Goal: Task Accomplishment & Management: Manage account settings

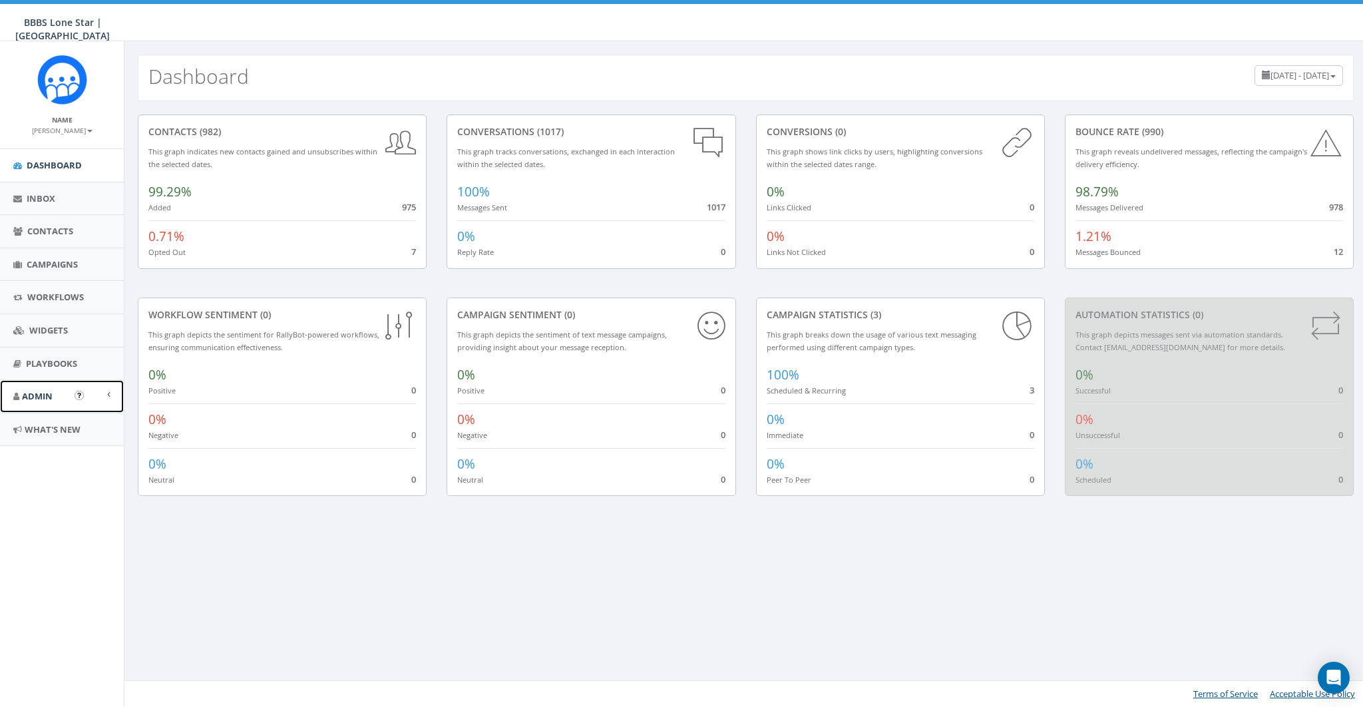
click at [51, 397] on span "Admin" at bounding box center [37, 396] width 31 height 12
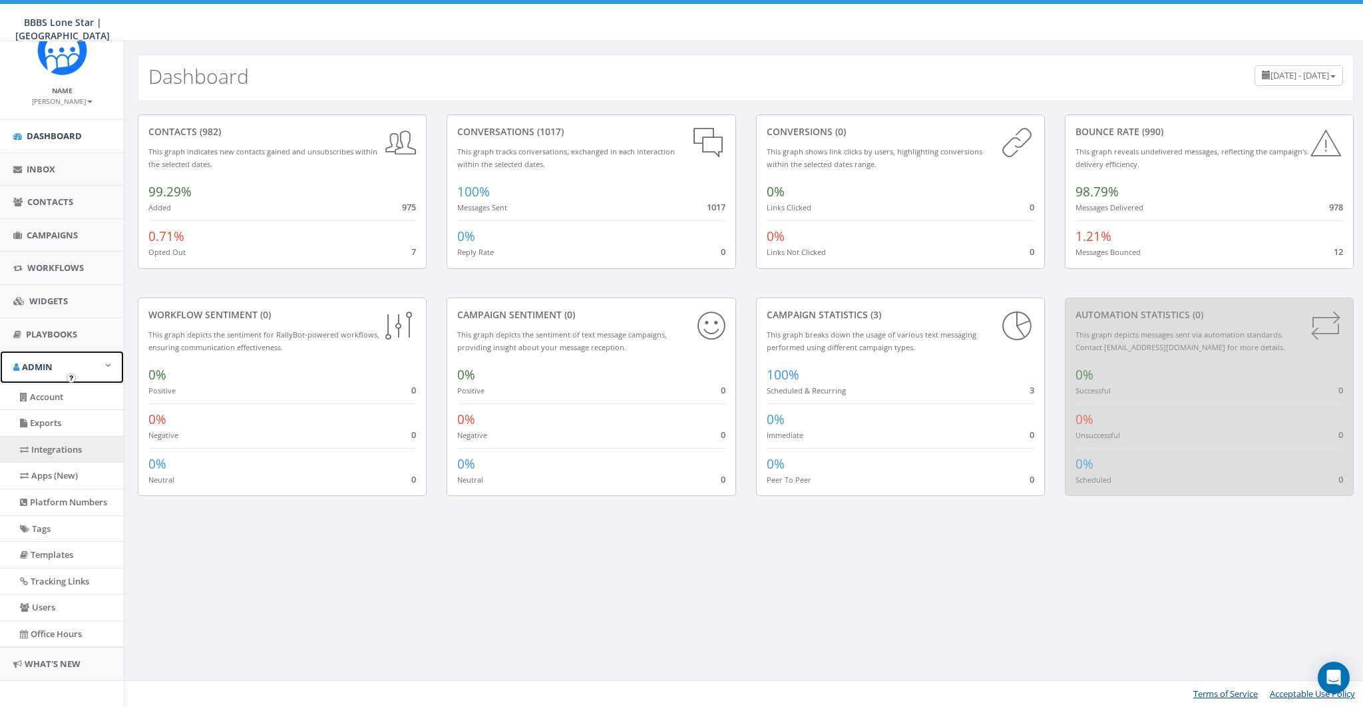
scroll to position [37, 0]
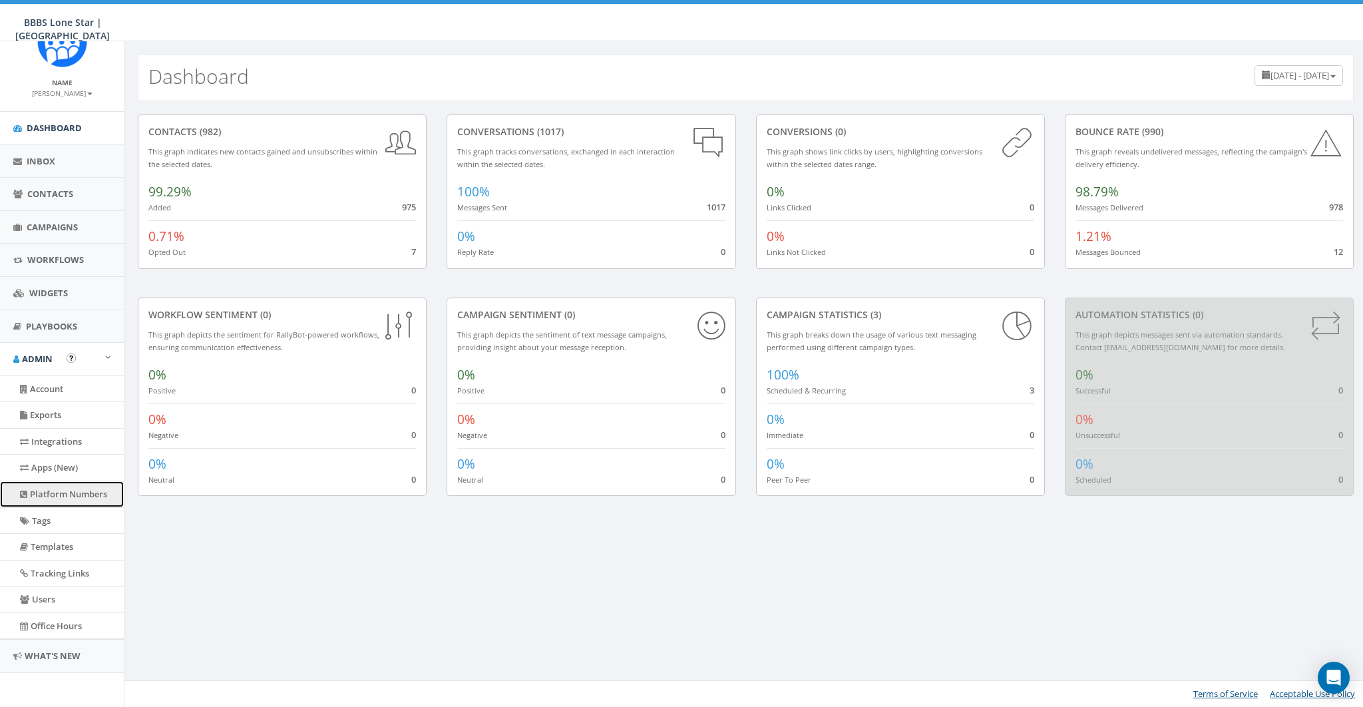
click at [67, 495] on link "Platform Numbers" at bounding box center [62, 494] width 124 height 26
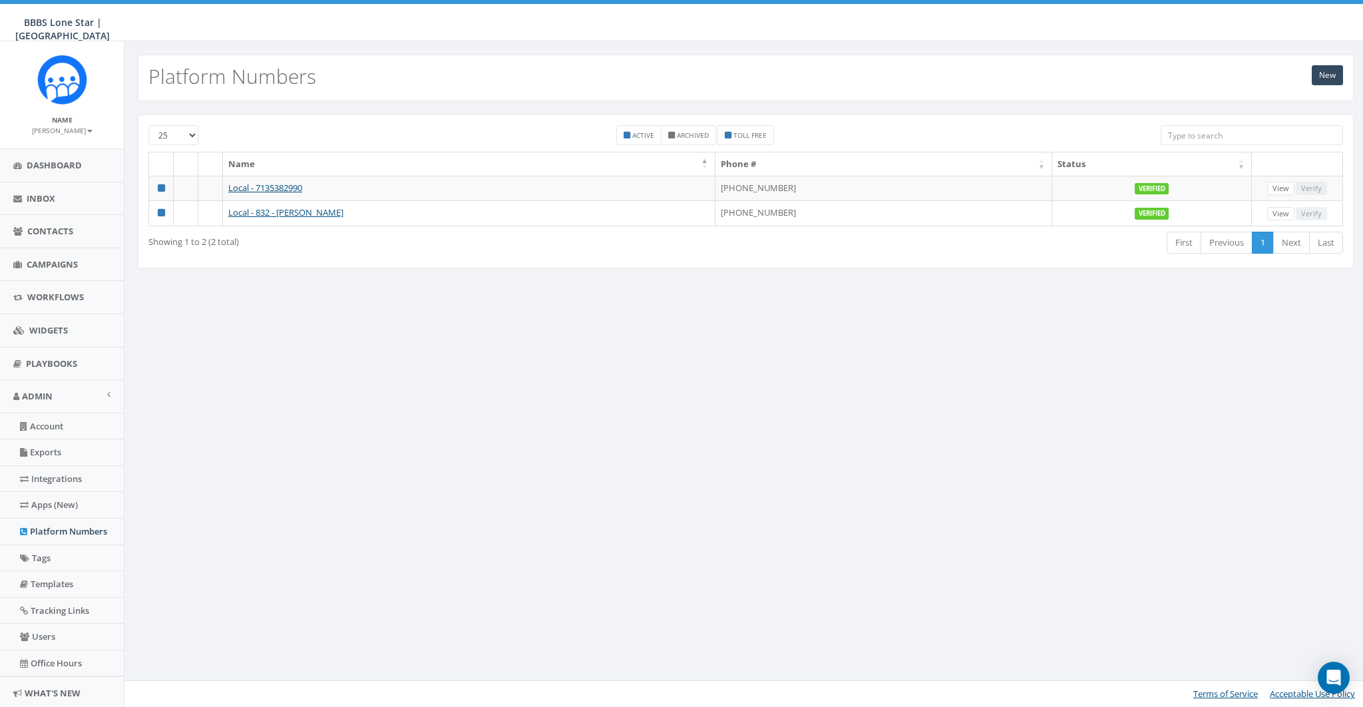
click at [1188, 136] on input "search" at bounding box center [1251, 135] width 182 height 20
paste input "7132715683"
type input "7132715683"
click at [682, 371] on div "New Platform Numbers 25 50 100 Active Archived Toll Free Name Phone # Status Lo…" at bounding box center [745, 373] width 1243 height 665
click at [569, 375] on div "New Platform Numbers 25 50 100 Active Archived Toll Free Name Phone # Status Lo…" at bounding box center [745, 373] width 1243 height 665
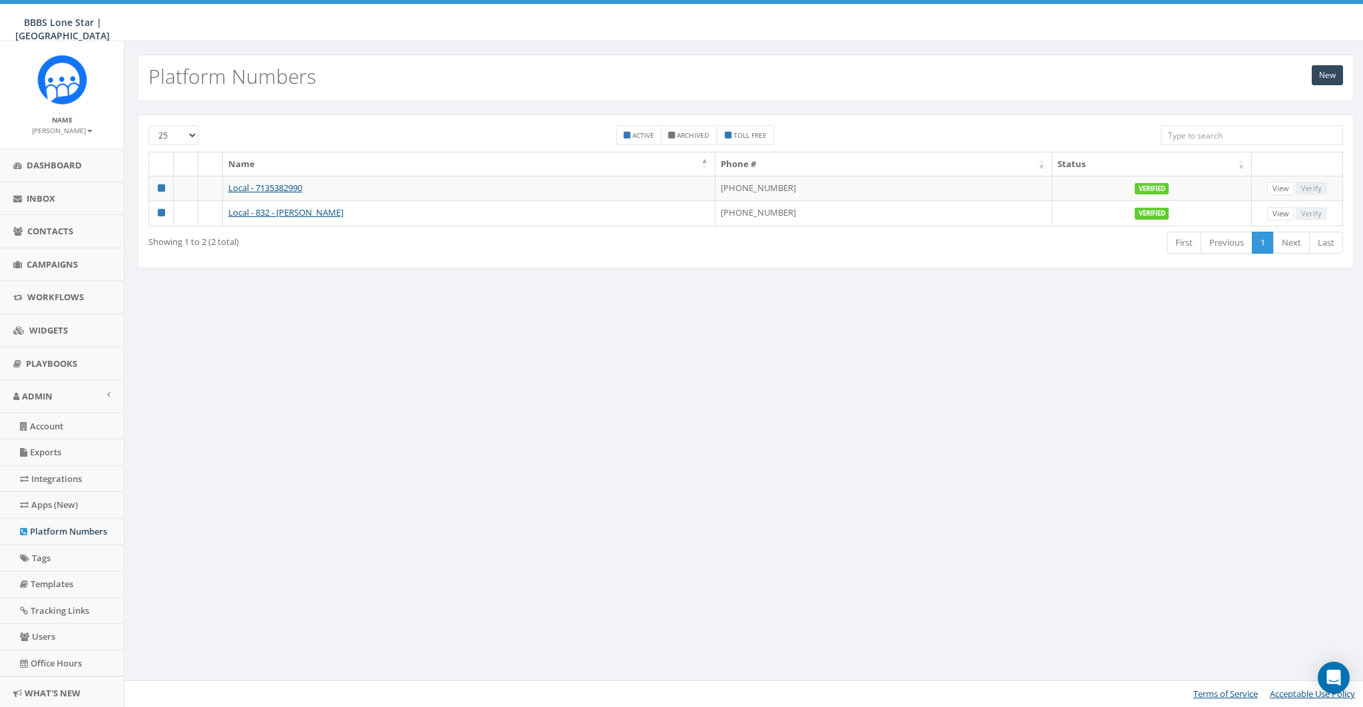
click at [526, 345] on div "New Platform Numbers 25 50 100 Active Archived Toll Free Name Phone # Status Lo…" at bounding box center [745, 373] width 1243 height 665
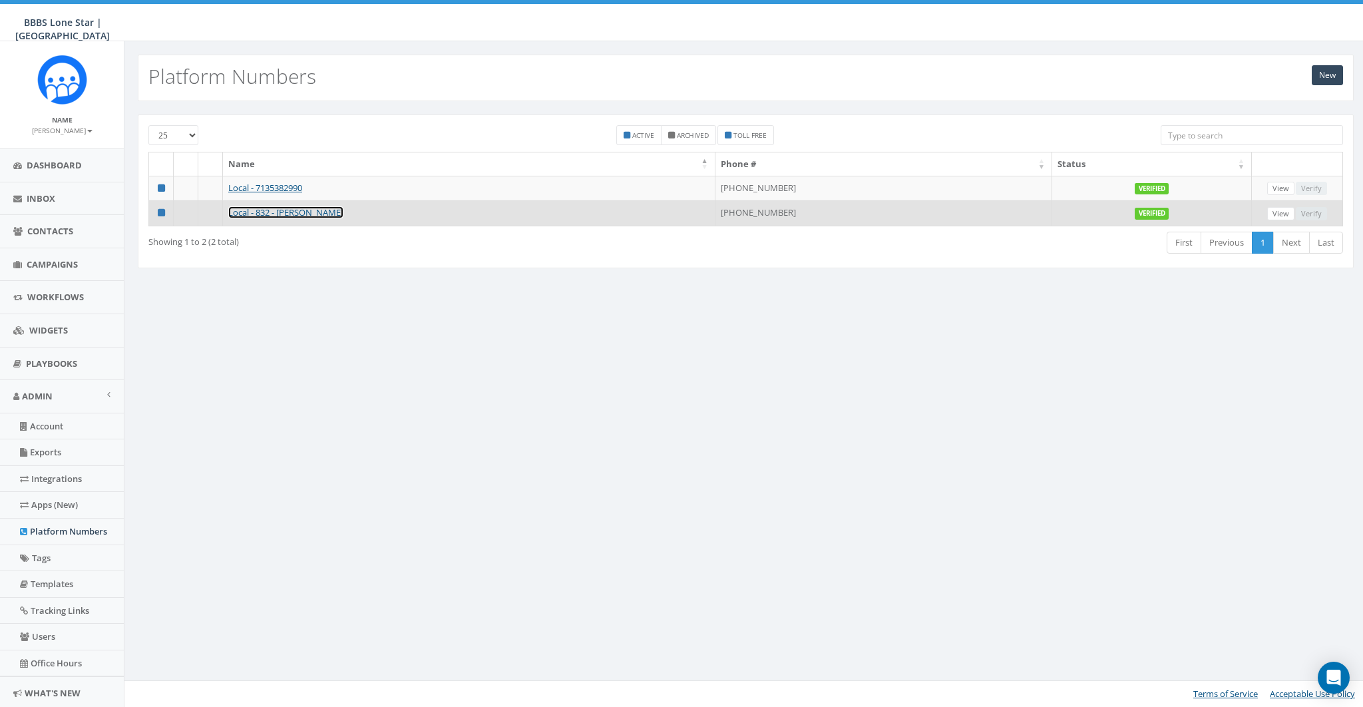
click at [287, 212] on link "Local - 832 - [PERSON_NAME]" at bounding box center [285, 212] width 115 height 12
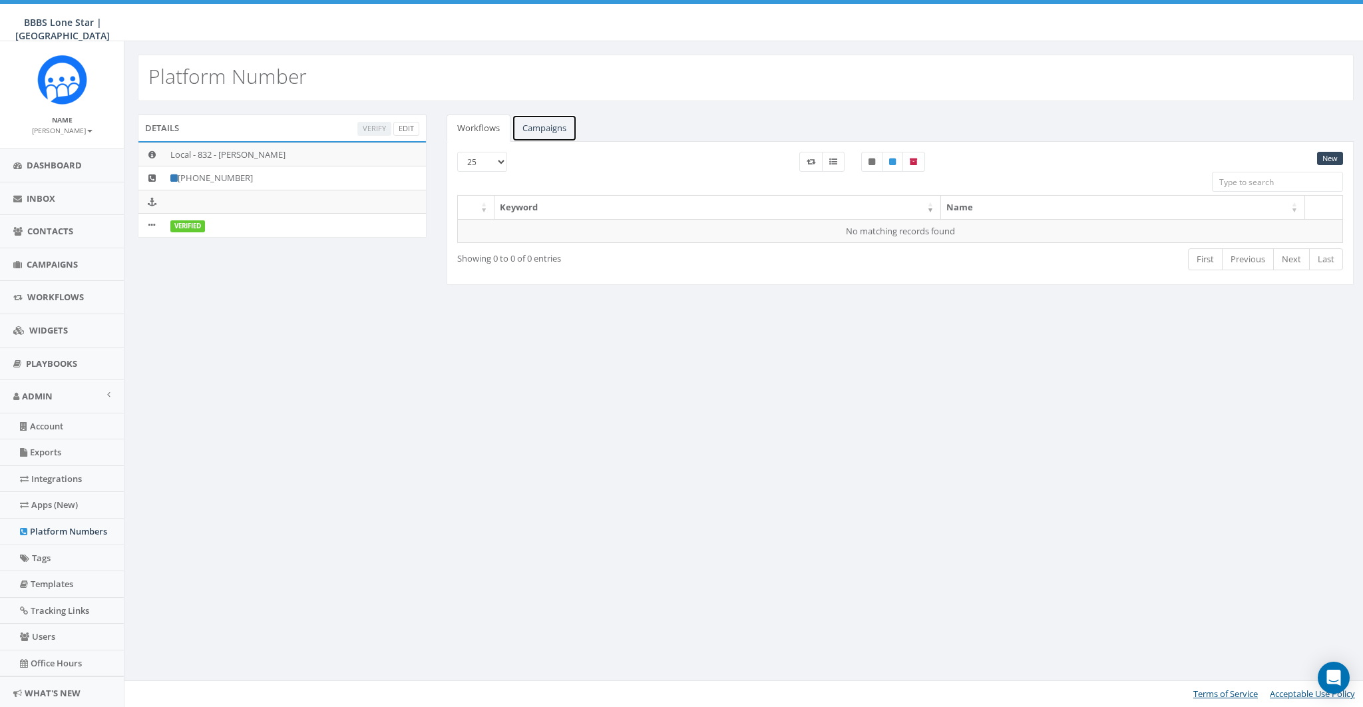
click at [563, 121] on link "Campaigns" at bounding box center [544, 127] width 65 height 27
click at [496, 130] on link "Workflows" at bounding box center [478, 127] width 64 height 27
click at [65, 532] on link "Platform Numbers" at bounding box center [62, 531] width 124 height 26
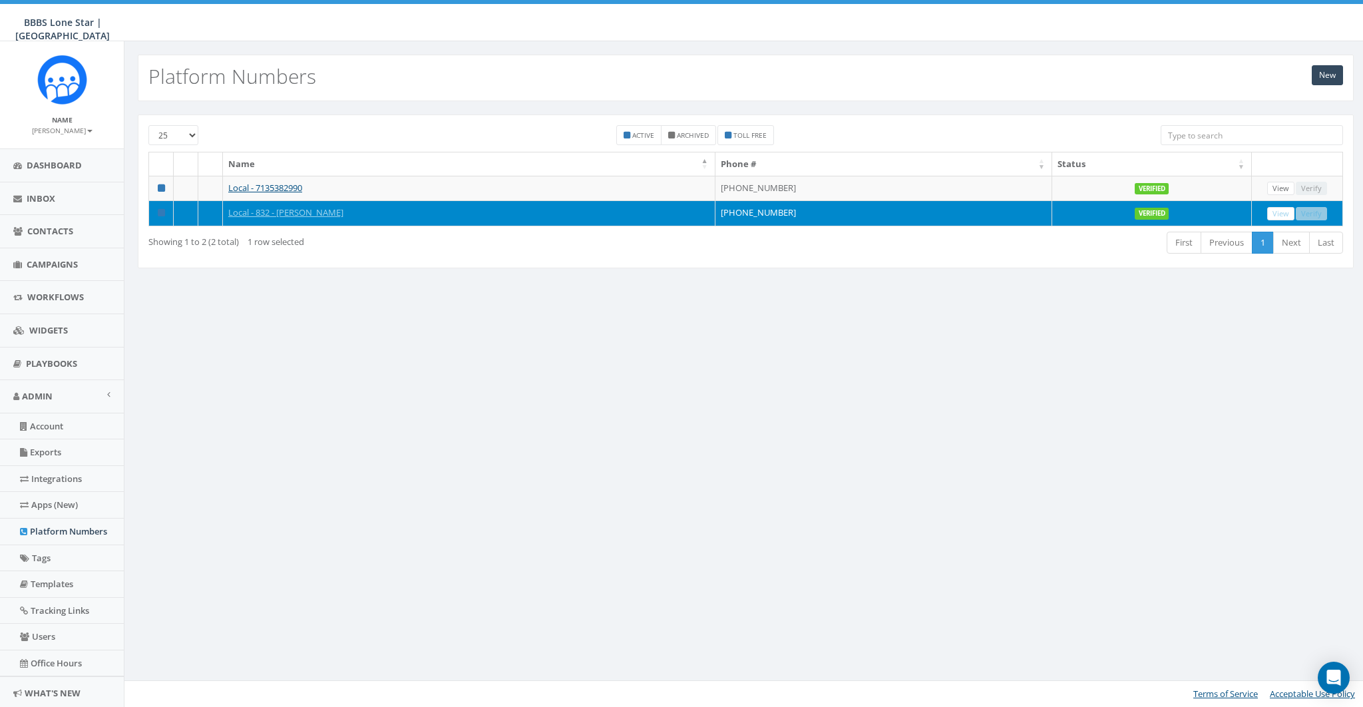
click at [272, 415] on div "New Platform Numbers 25 50 100 Active Archived Toll Free Name Phone # Status Lo…" at bounding box center [745, 373] width 1243 height 665
click at [1329, 77] on link "New" at bounding box center [1326, 75] width 31 height 20
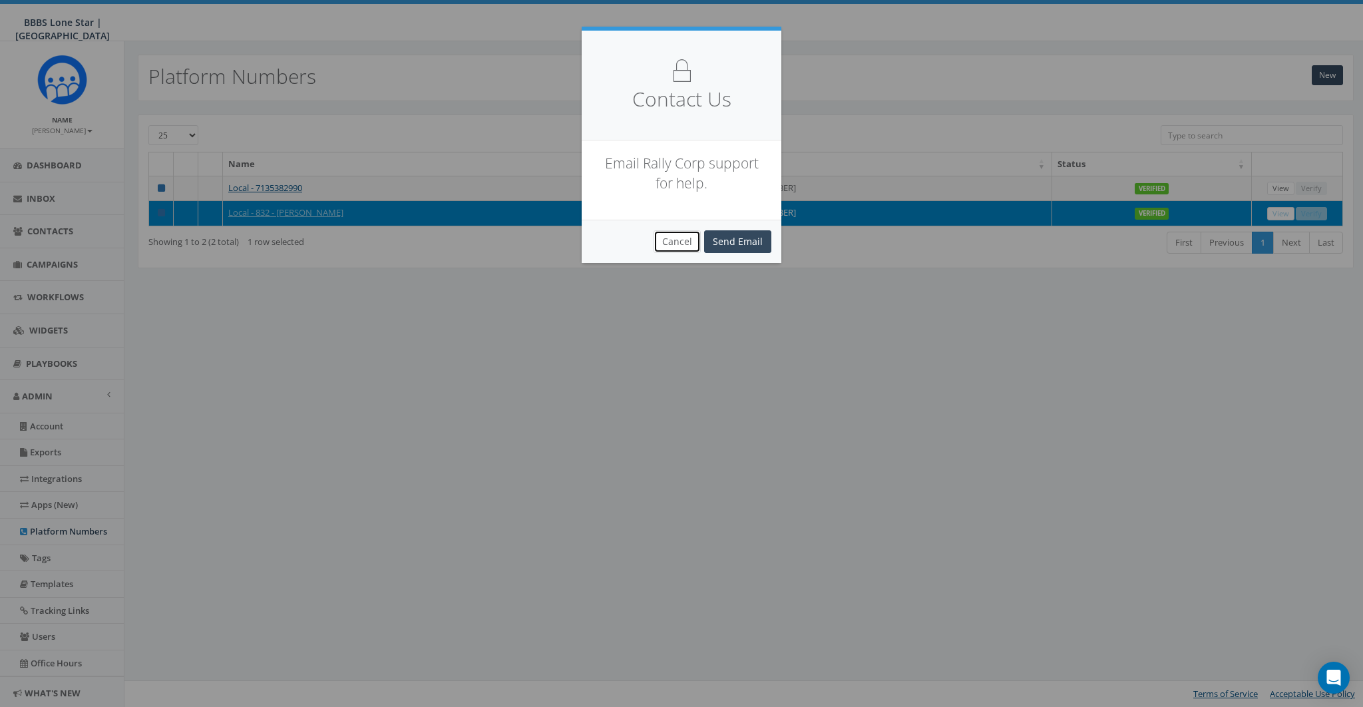
click at [681, 242] on button "Cancel" at bounding box center [676, 241] width 47 height 23
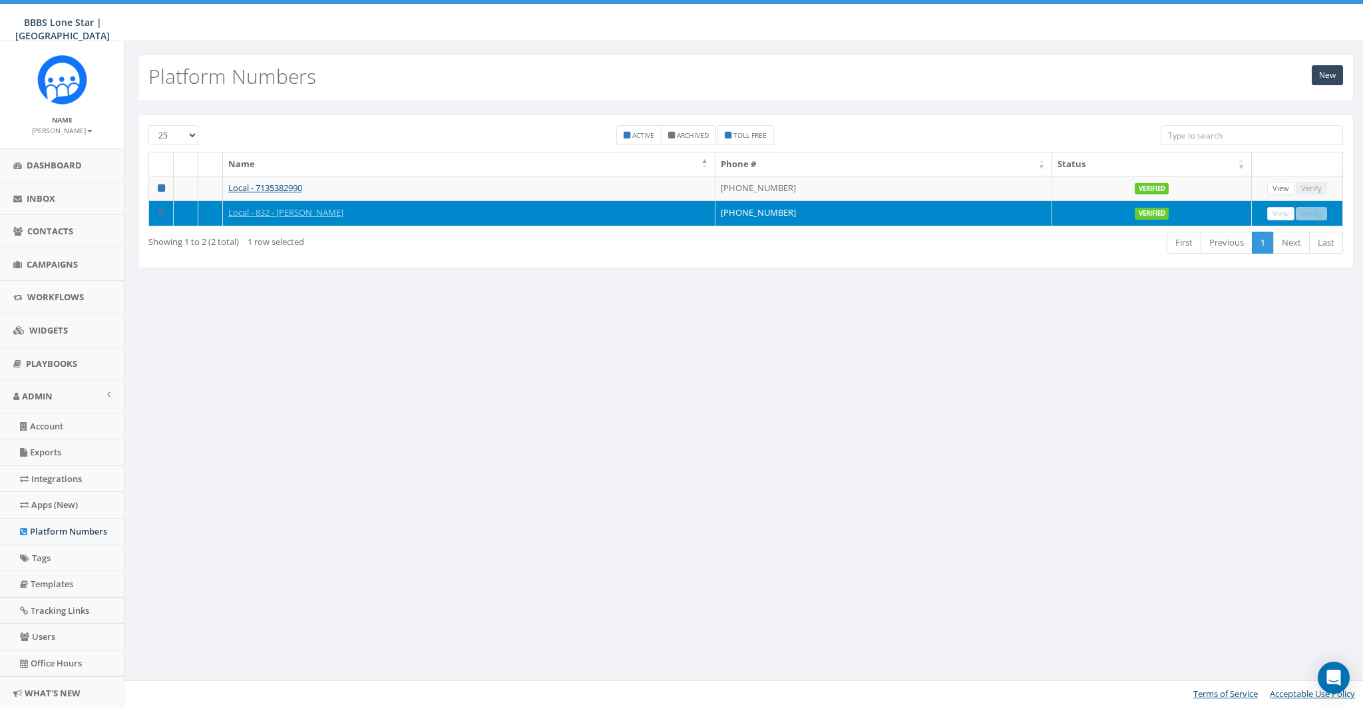
click at [795, 334] on div "New Platform Numbers 25 50 100 Active Archived Toll Free Name Phone # Status Lo…" at bounding box center [745, 373] width 1243 height 665
click at [1279, 209] on link "View" at bounding box center [1280, 214] width 27 height 14
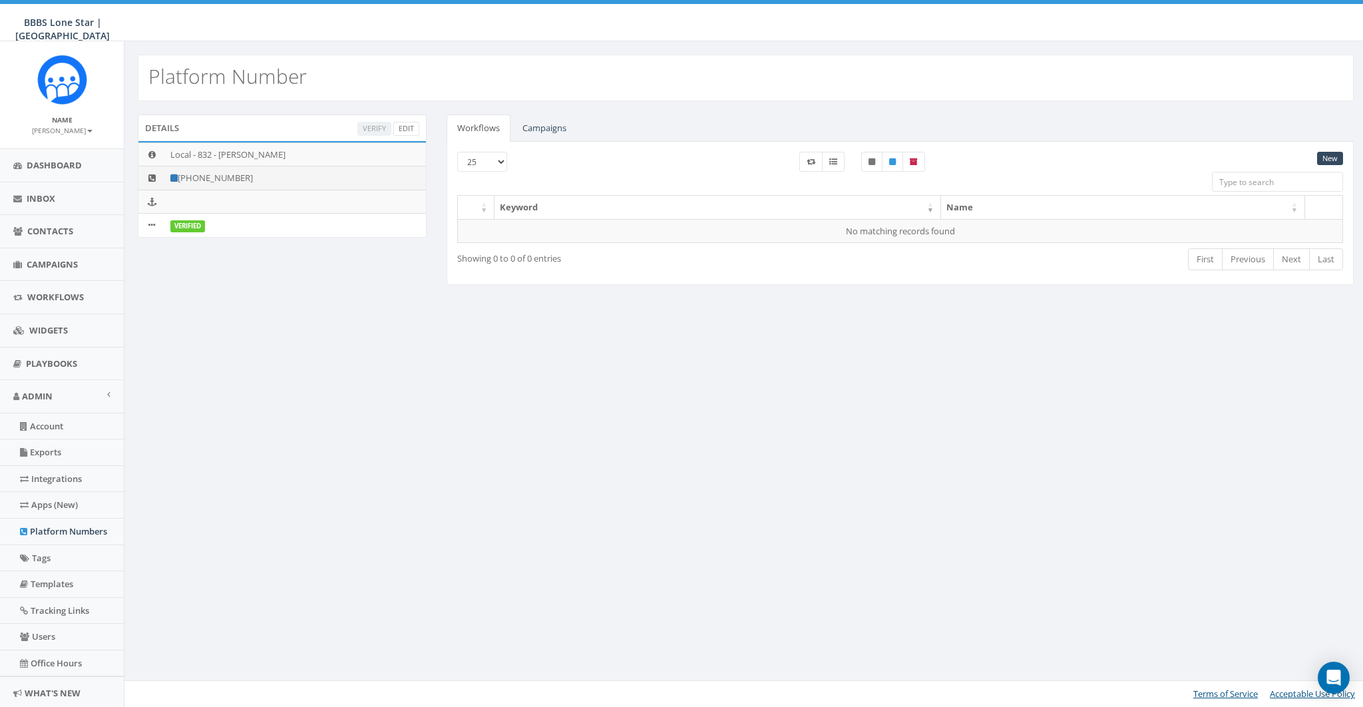
drag, startPoint x: 256, startPoint y: 179, endPoint x: 181, endPoint y: 176, distance: 75.3
click at [181, 176] on td "[PHONE_NUMBER]" at bounding box center [295, 178] width 261 height 24
copy td "[PHONE_NUMBER]"
click at [410, 129] on link "Edit" at bounding box center [406, 129] width 26 height 14
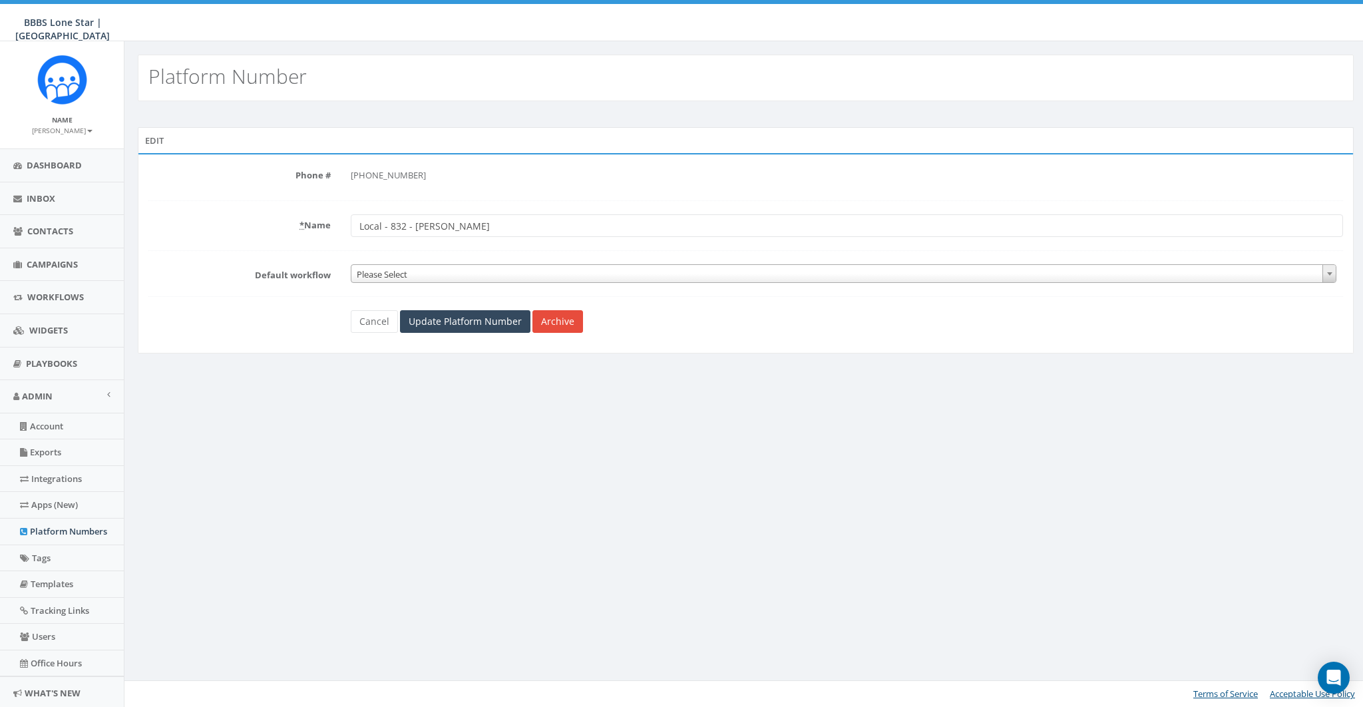
click at [440, 226] on input "Local - 832 - [PERSON_NAME]" at bounding box center [847, 225] width 992 height 23
click at [434, 226] on input "Local - 832 - [PERSON_NAME]" at bounding box center [847, 225] width 992 height 23
paste input "elly Glaser"
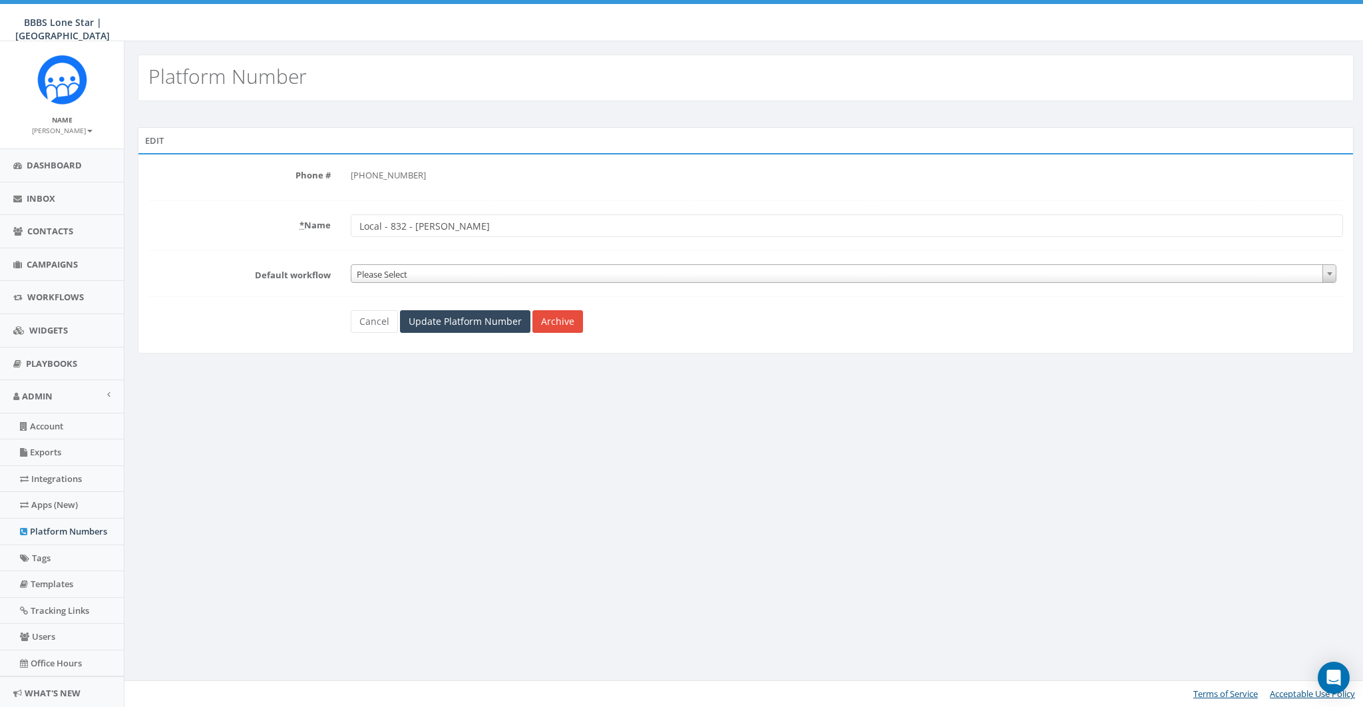
type input "Local - 832 - Kelly Glaser"
click at [554, 402] on div "Platform Number Edit Phone Number can't be blank Phone # +1 832-400-3260 * Name…" at bounding box center [745, 373] width 1243 height 665
click at [476, 318] on input "Update Platform Number" at bounding box center [465, 321] width 130 height 23
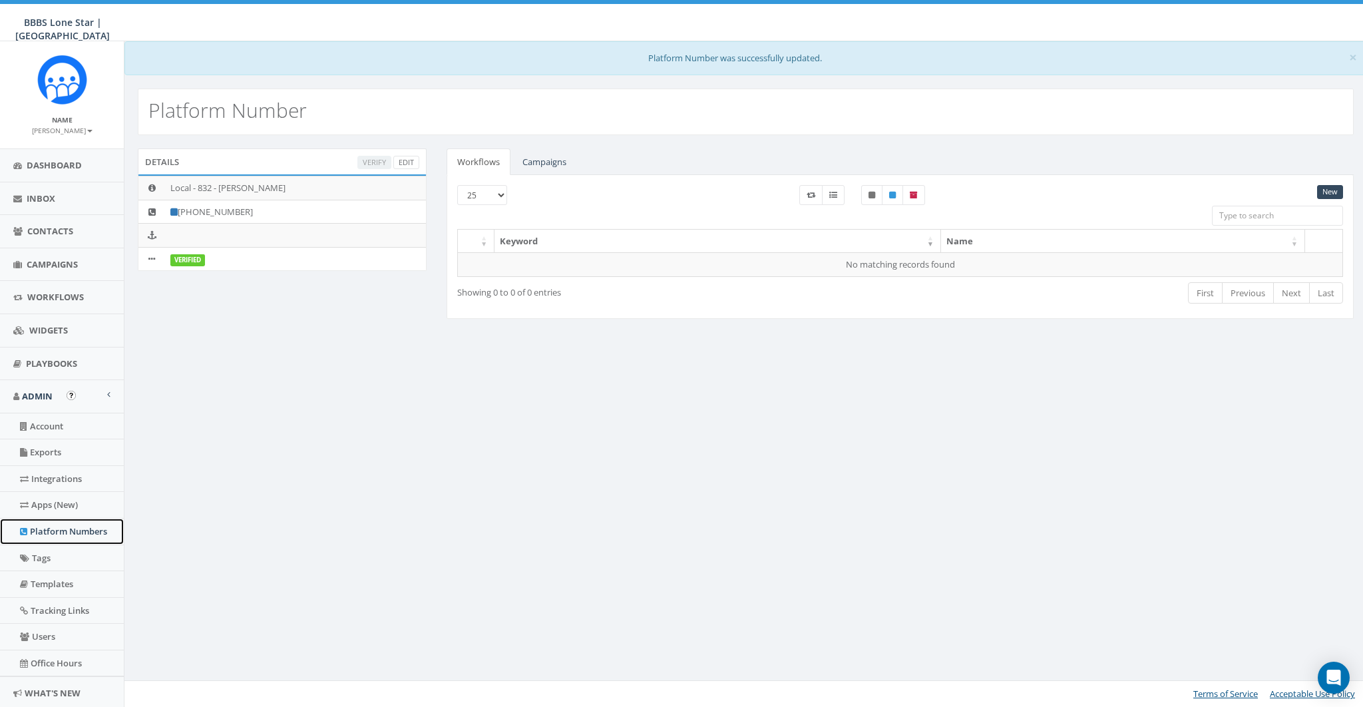
click at [57, 529] on link "Platform Numbers" at bounding box center [62, 531] width 124 height 26
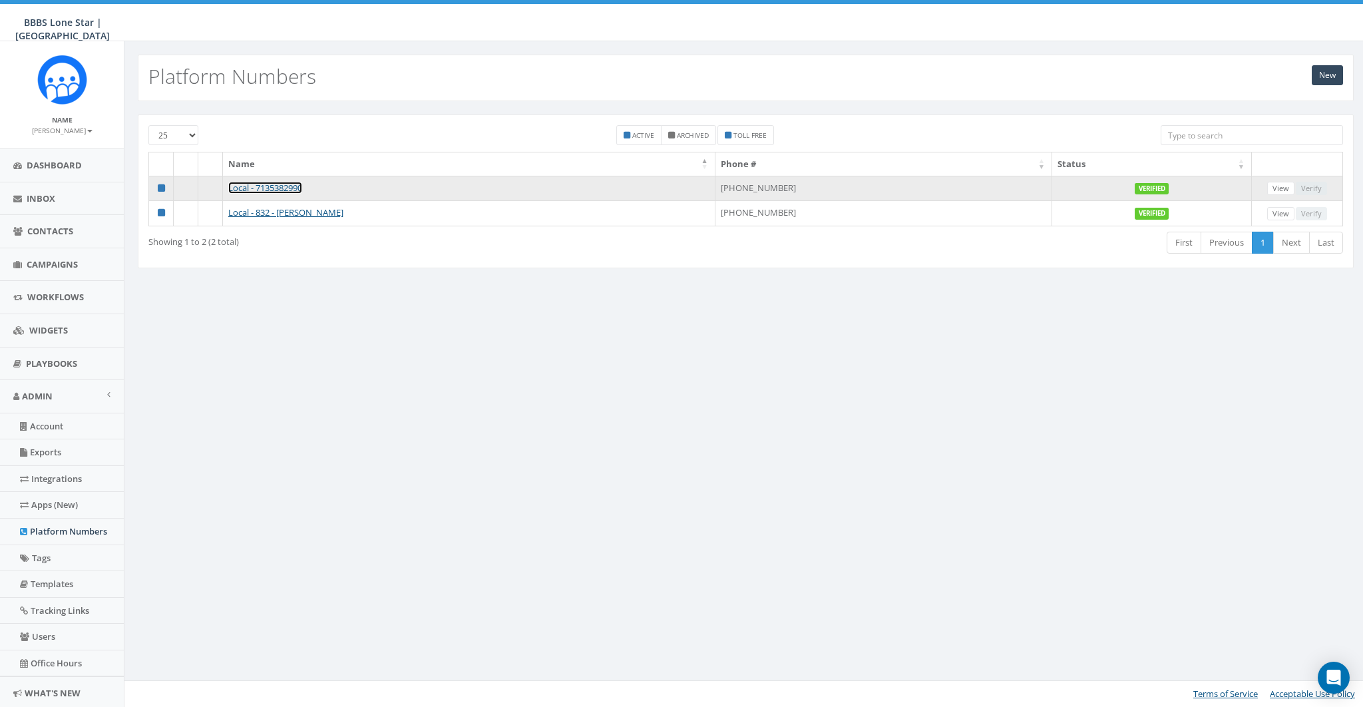
click at [280, 186] on link "Local - 7135382990" at bounding box center [265, 188] width 74 height 12
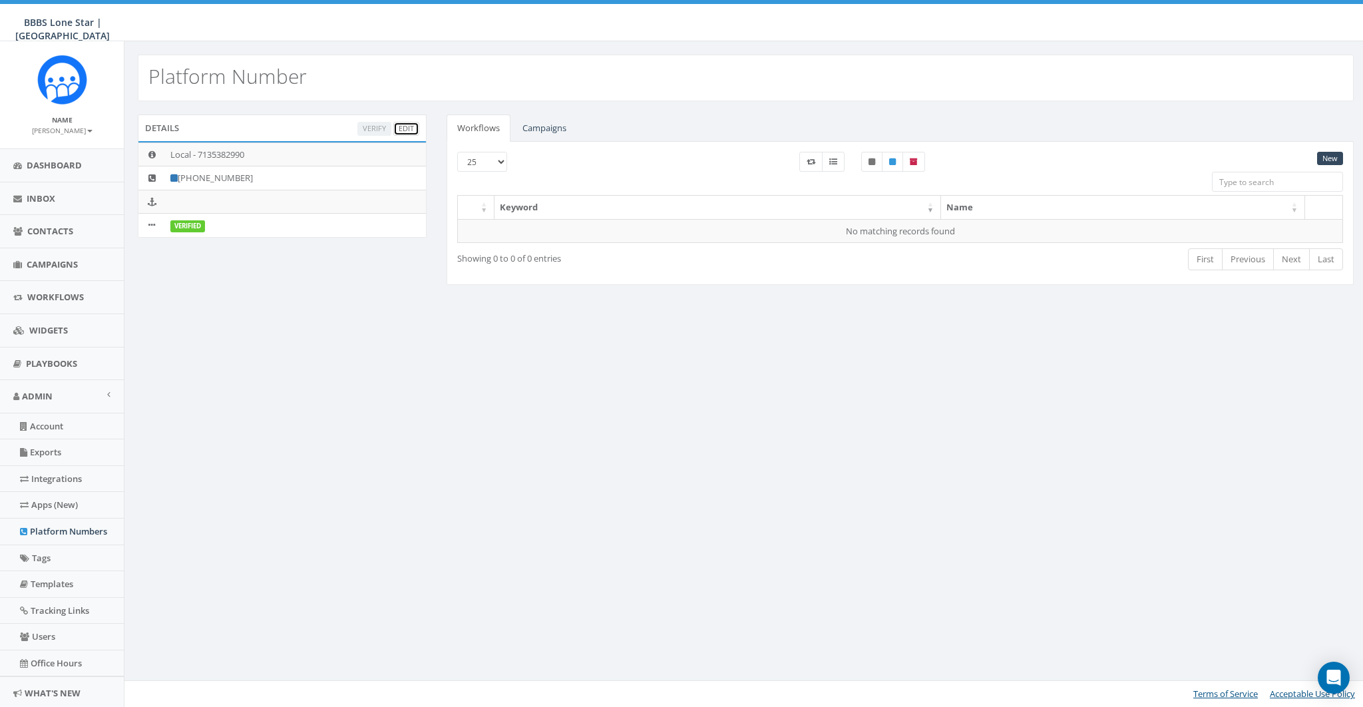
click at [410, 124] on link "Edit" at bounding box center [406, 129] width 26 height 14
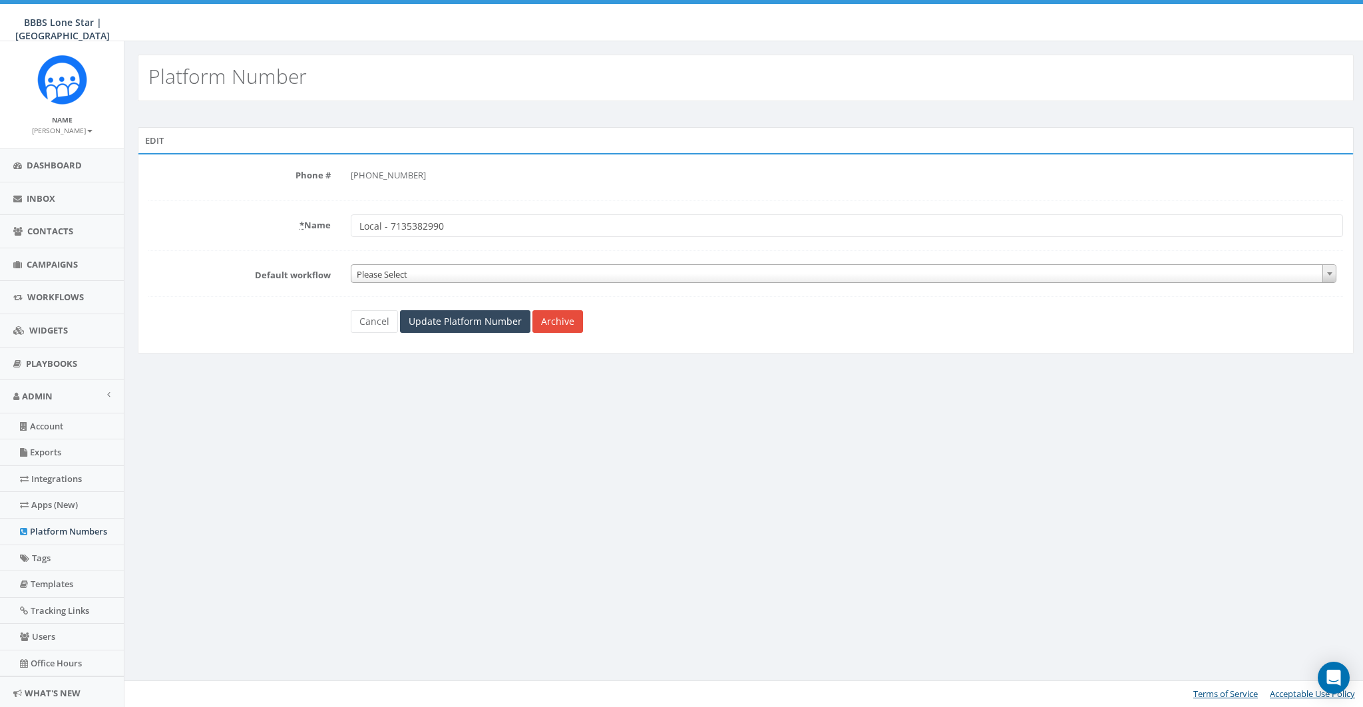
drag, startPoint x: 401, startPoint y: 223, endPoint x: 476, endPoint y: 227, distance: 75.3
click at [476, 227] on input "Local - 7135382990" at bounding box center [847, 225] width 992 height 23
type input "713 - [PERSON_NAME]"
drag, startPoint x: 483, startPoint y: 398, endPoint x: 462, endPoint y: 343, distance: 58.6
click at [482, 397] on div "Platform Number Edit Phone Number can't be blank Phone # [PHONE_NUMBER] * Name …" at bounding box center [745, 373] width 1243 height 665
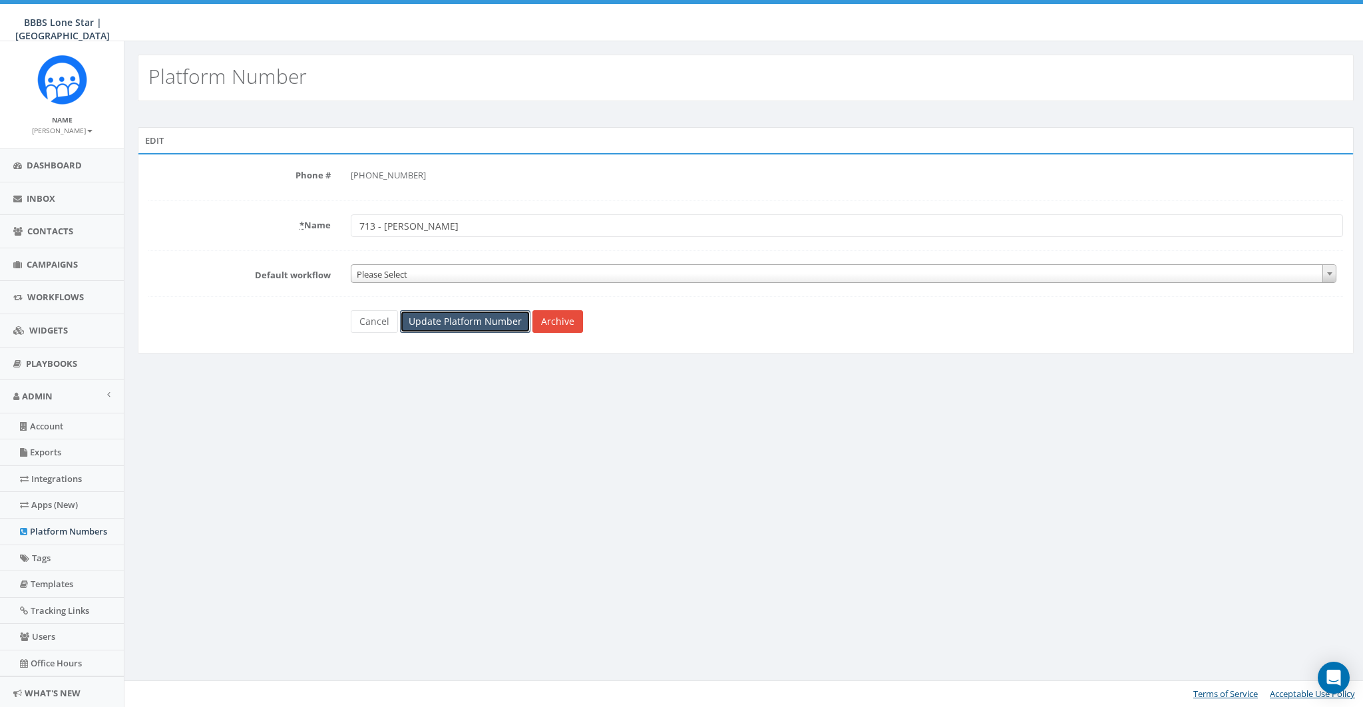
click at [440, 322] on input "Update Platform Number" at bounding box center [465, 321] width 130 height 23
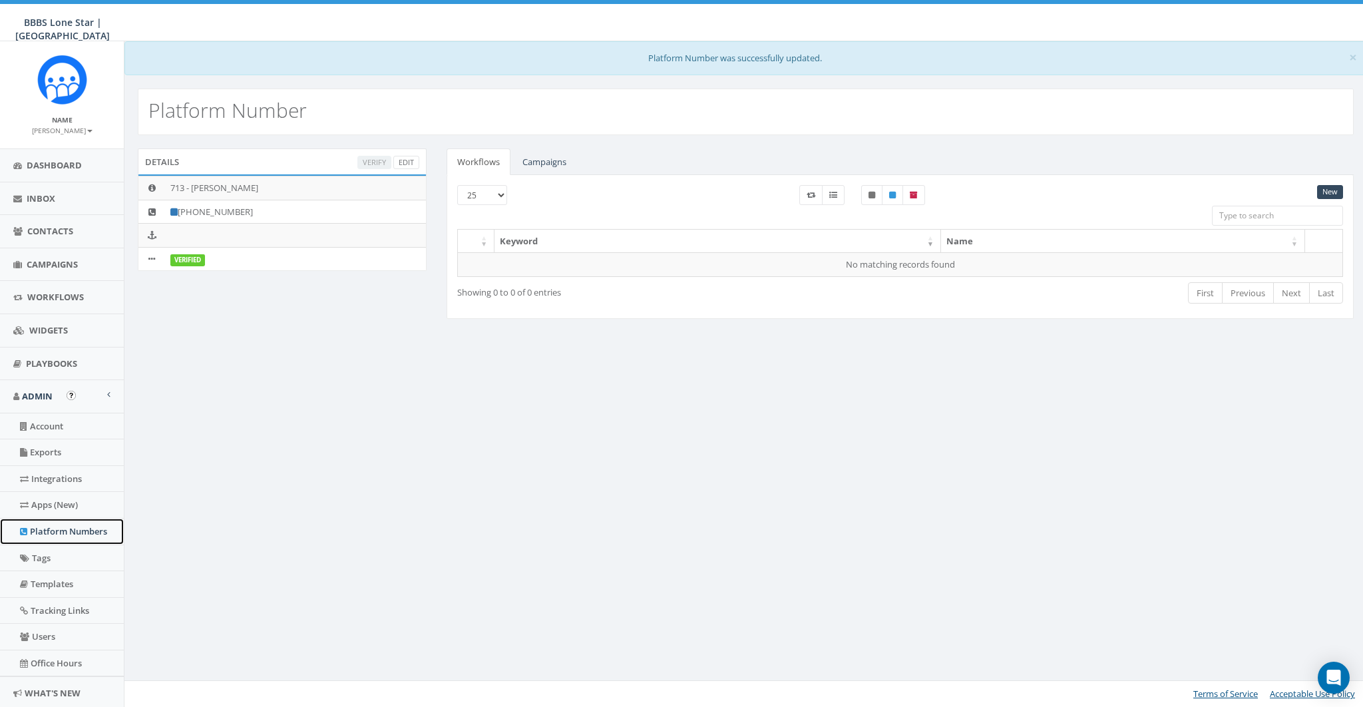
click at [53, 528] on link "Platform Numbers" at bounding box center [62, 531] width 124 height 26
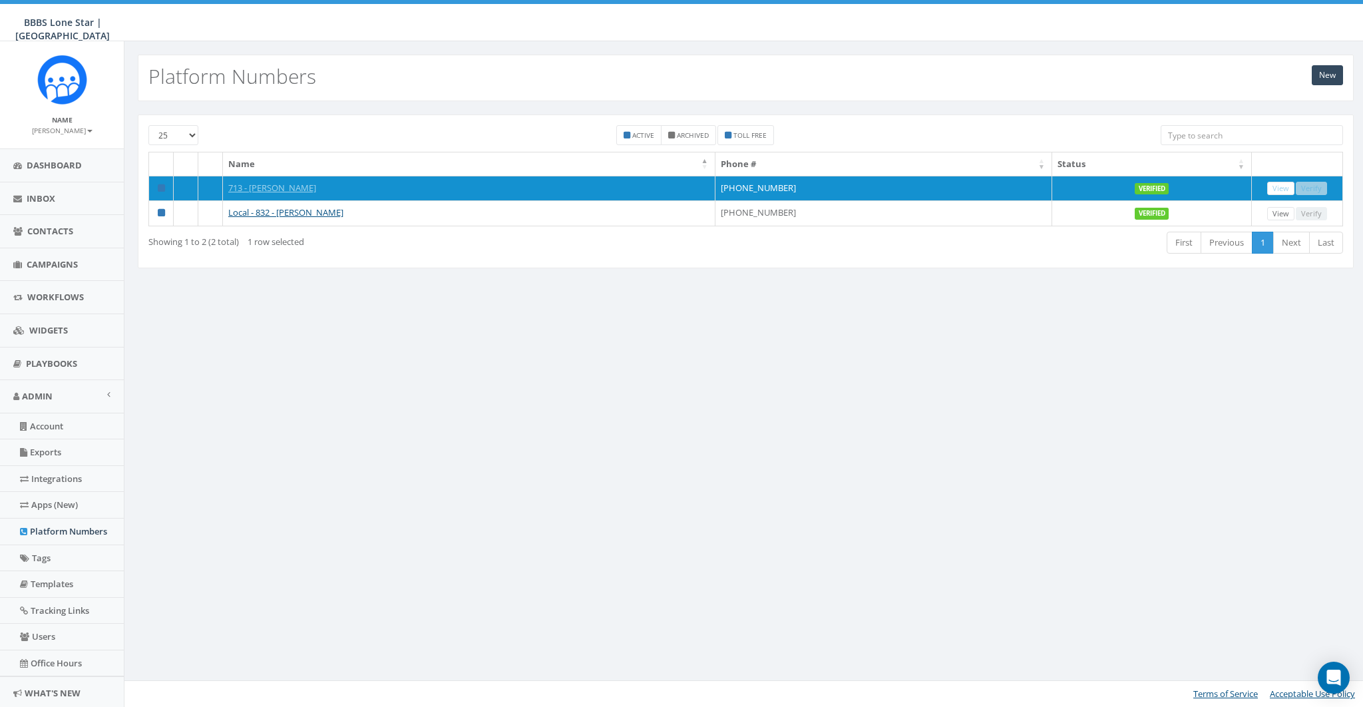
click at [388, 412] on div "New Platform Numbers 25 50 100 Active Archived Toll Free Name Phone # Status 71…" at bounding box center [745, 373] width 1243 height 665
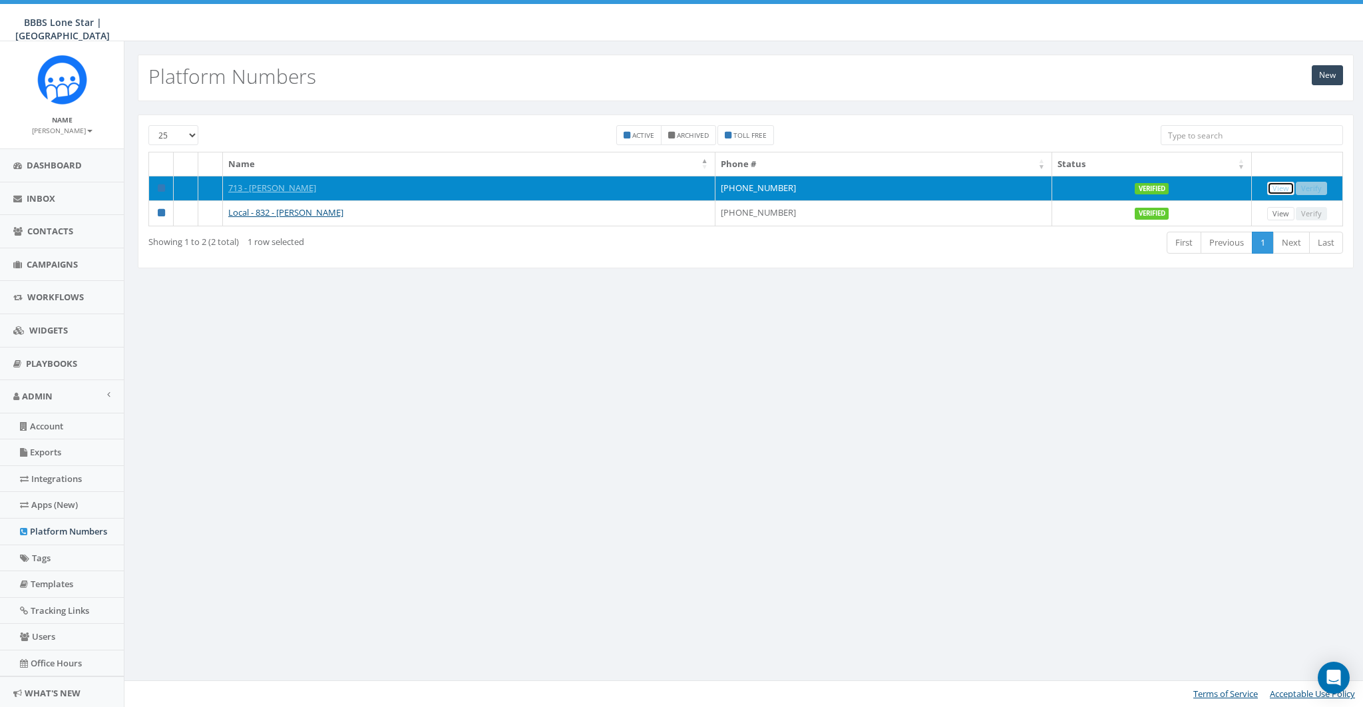
click at [1283, 188] on link "View" at bounding box center [1280, 189] width 27 height 14
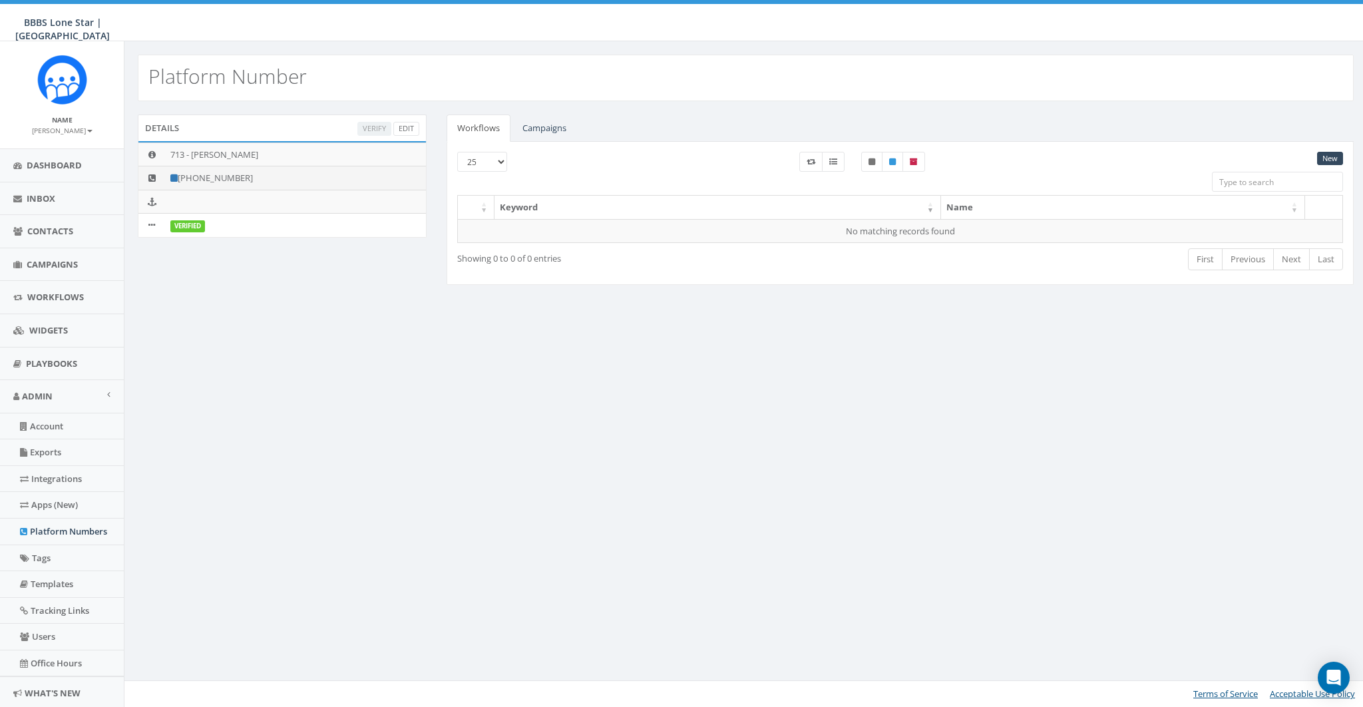
drag, startPoint x: 195, startPoint y: 178, endPoint x: 250, endPoint y: 177, distance: 55.2
click at [250, 177] on td "[PHONE_NUMBER]" at bounding box center [295, 178] width 261 height 24
click at [198, 174] on td "[PHONE_NUMBER]" at bounding box center [295, 178] width 261 height 24
drag, startPoint x: 191, startPoint y: 174, endPoint x: 305, endPoint y: 166, distance: 114.7
click at [287, 174] on td "[PHONE_NUMBER]" at bounding box center [295, 178] width 261 height 24
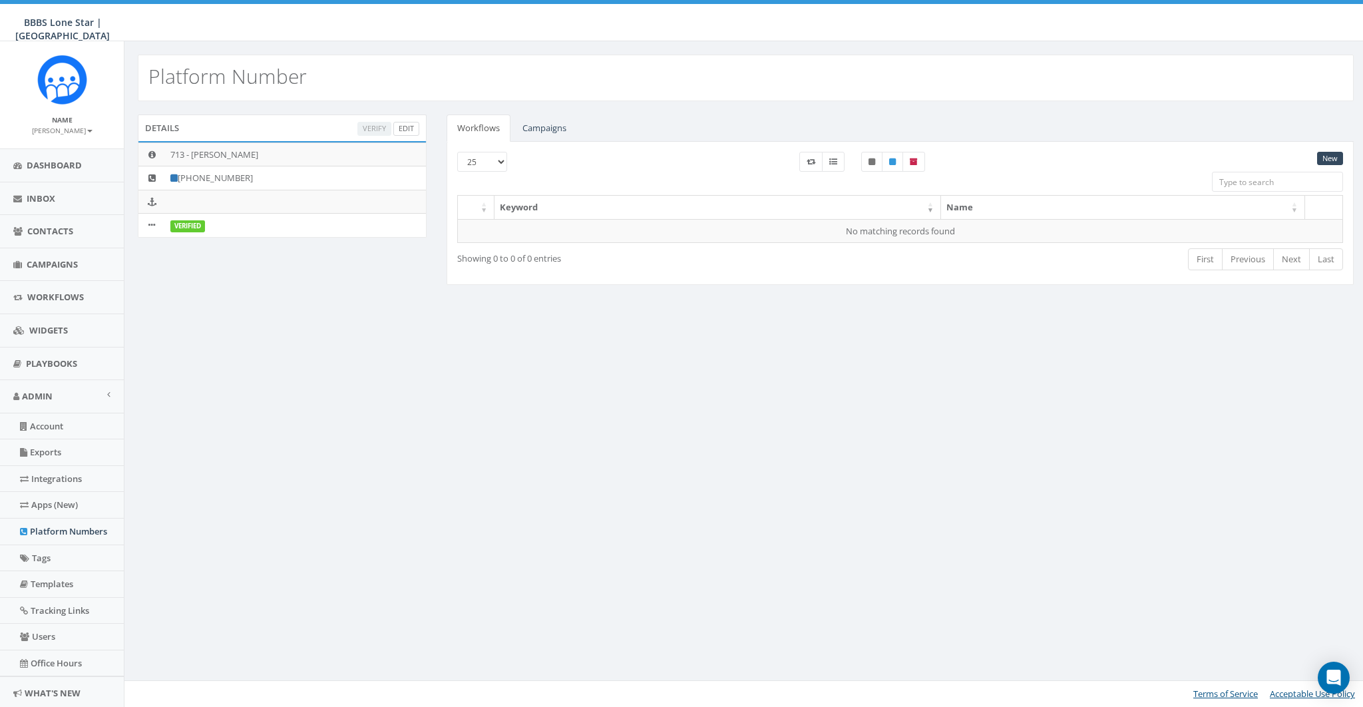
copy td "713-538-2990"
click at [405, 124] on link "Edit" at bounding box center [406, 129] width 26 height 14
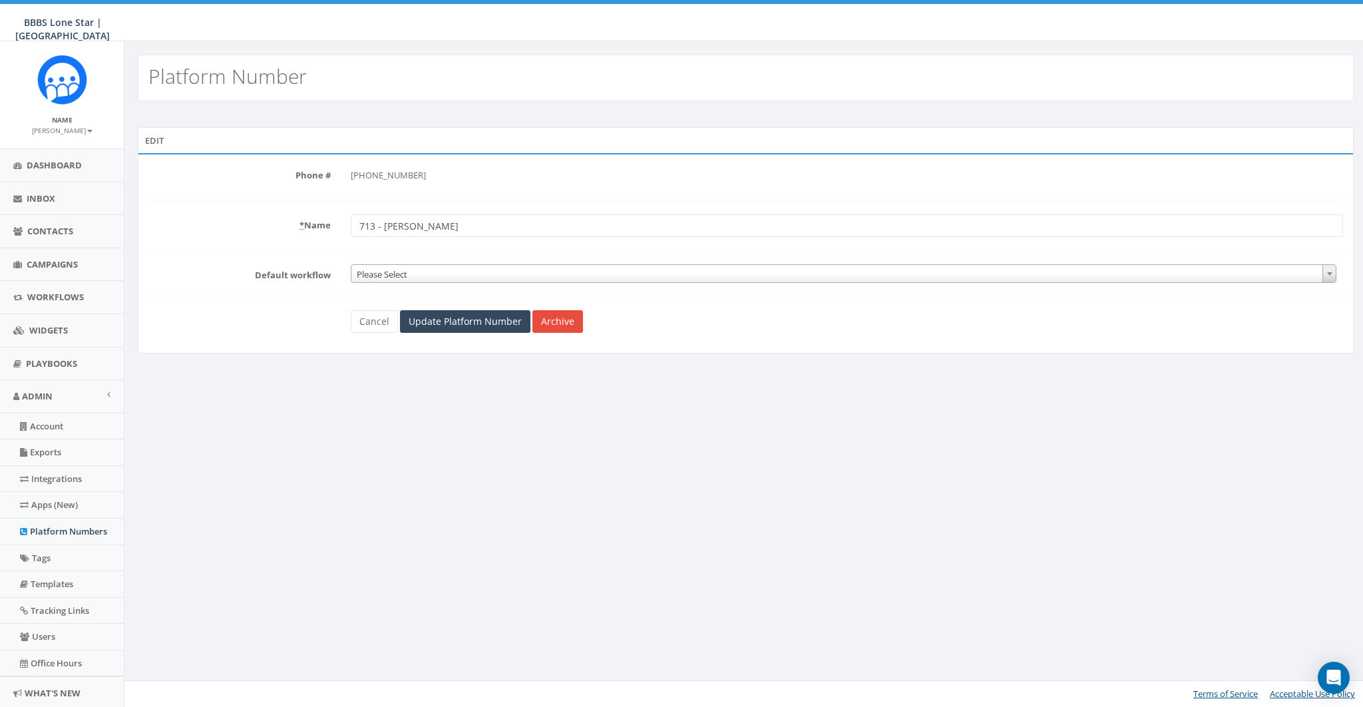
drag, startPoint x: 375, startPoint y: 225, endPoint x: 344, endPoint y: 226, distance: 31.3
click at [344, 226] on div "713 - [PERSON_NAME]" at bounding box center [847, 225] width 1012 height 23
click at [459, 225] on input "713-538-2990 - Janis Doty" at bounding box center [847, 225] width 992 height 23
type input "713-538-2990 - Janis"
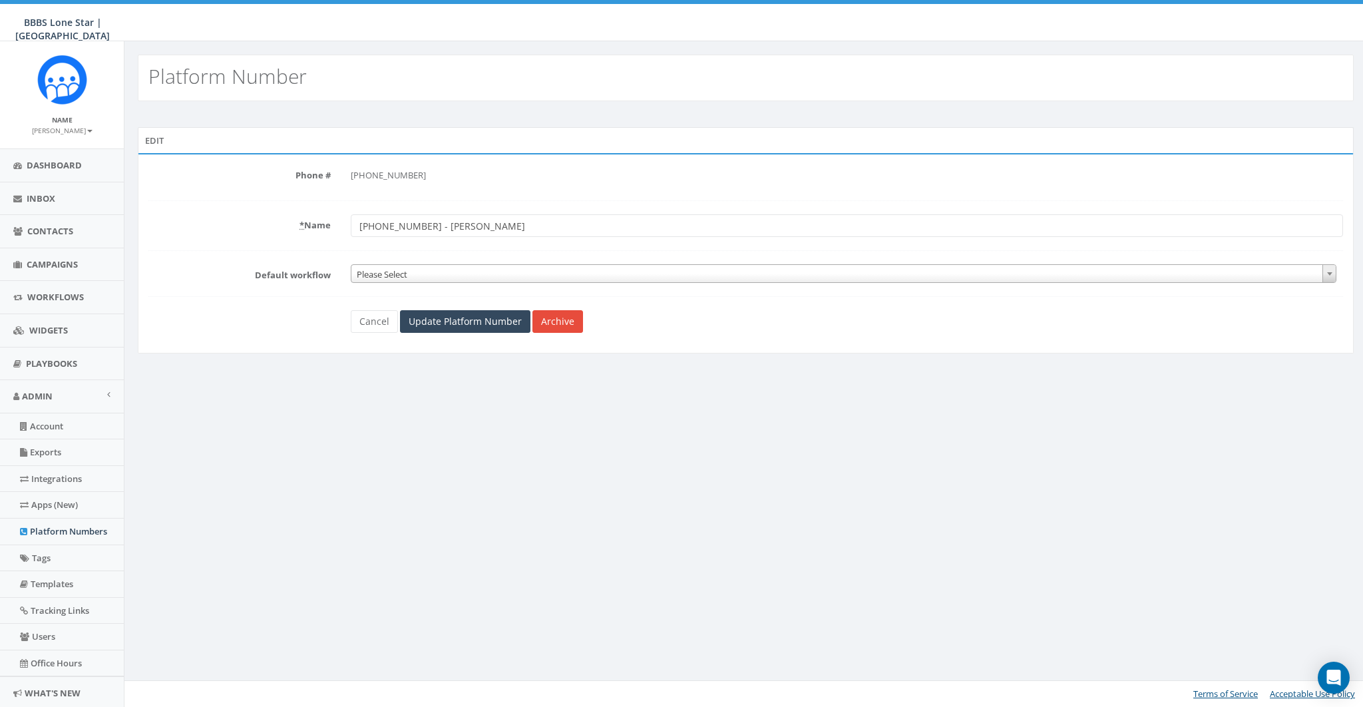
click at [516, 374] on div "Edit Phone Number can't be blank Phone # +1 713-538-2990 * Name 713-538-2990 - …" at bounding box center [745, 242] width 1242 height 282
click at [445, 326] on input "Update Platform Number" at bounding box center [465, 321] width 130 height 23
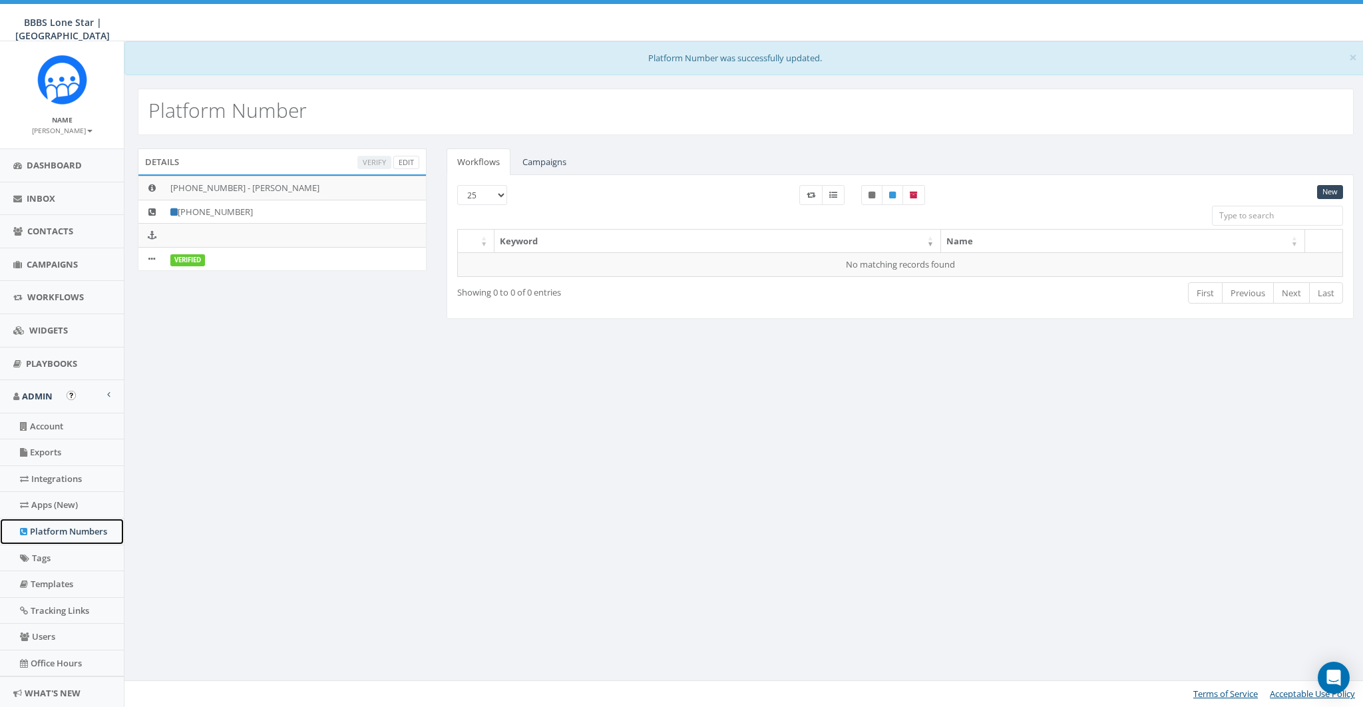
click at [61, 530] on link "Platform Numbers" at bounding box center [62, 531] width 124 height 26
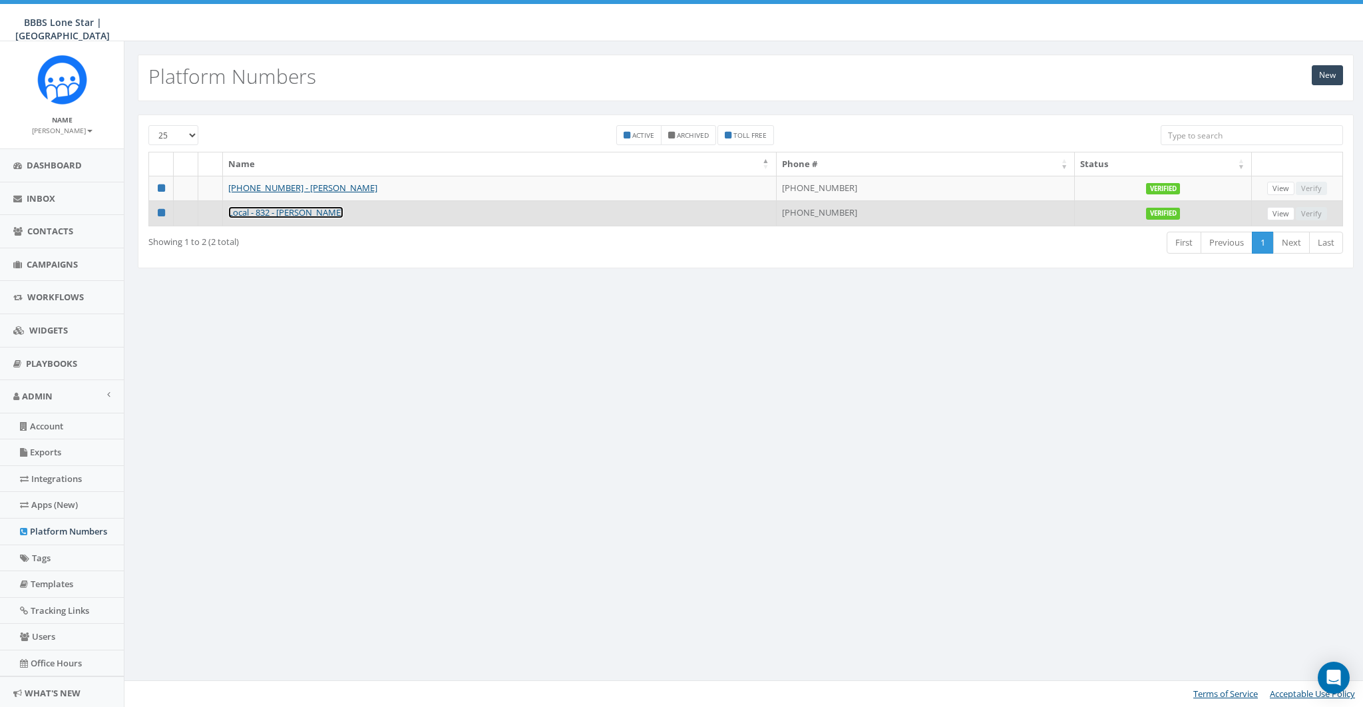
click at [291, 210] on link "Local - 832 - [PERSON_NAME]" at bounding box center [285, 212] width 115 height 12
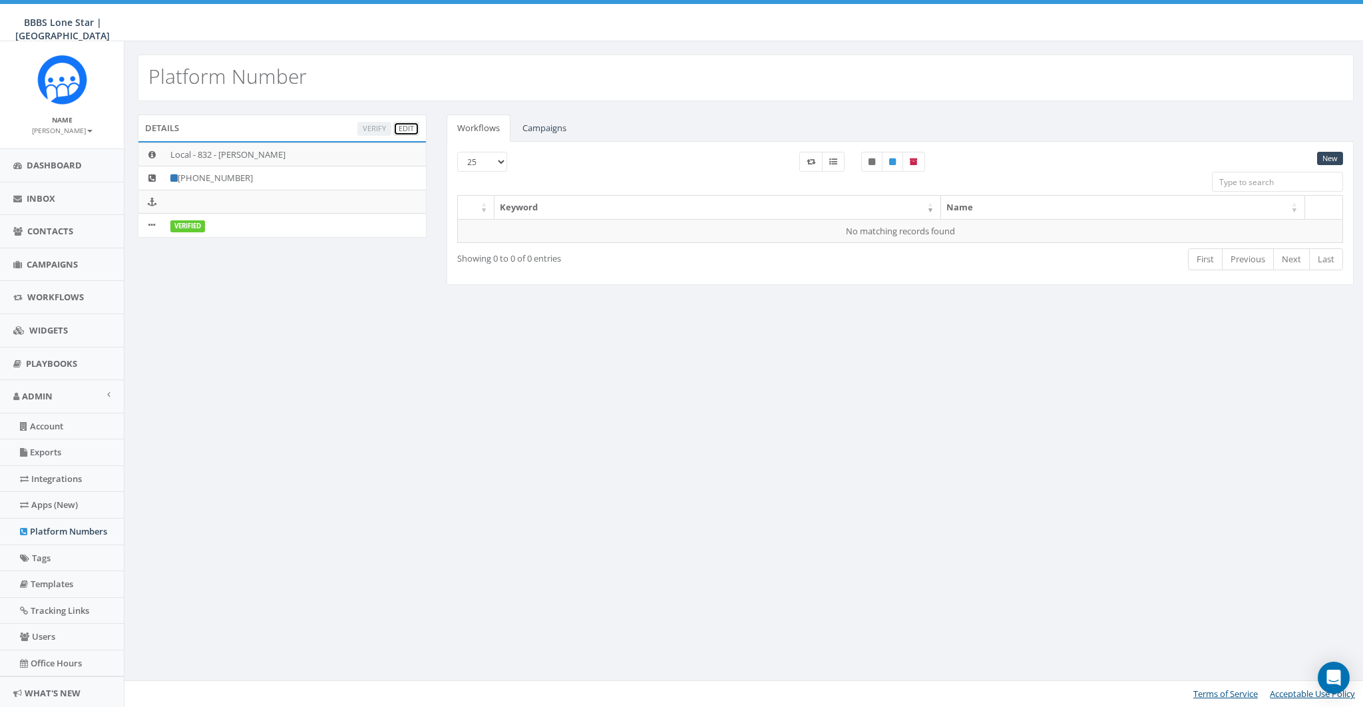
click at [409, 126] on link "Edit" at bounding box center [406, 129] width 26 height 14
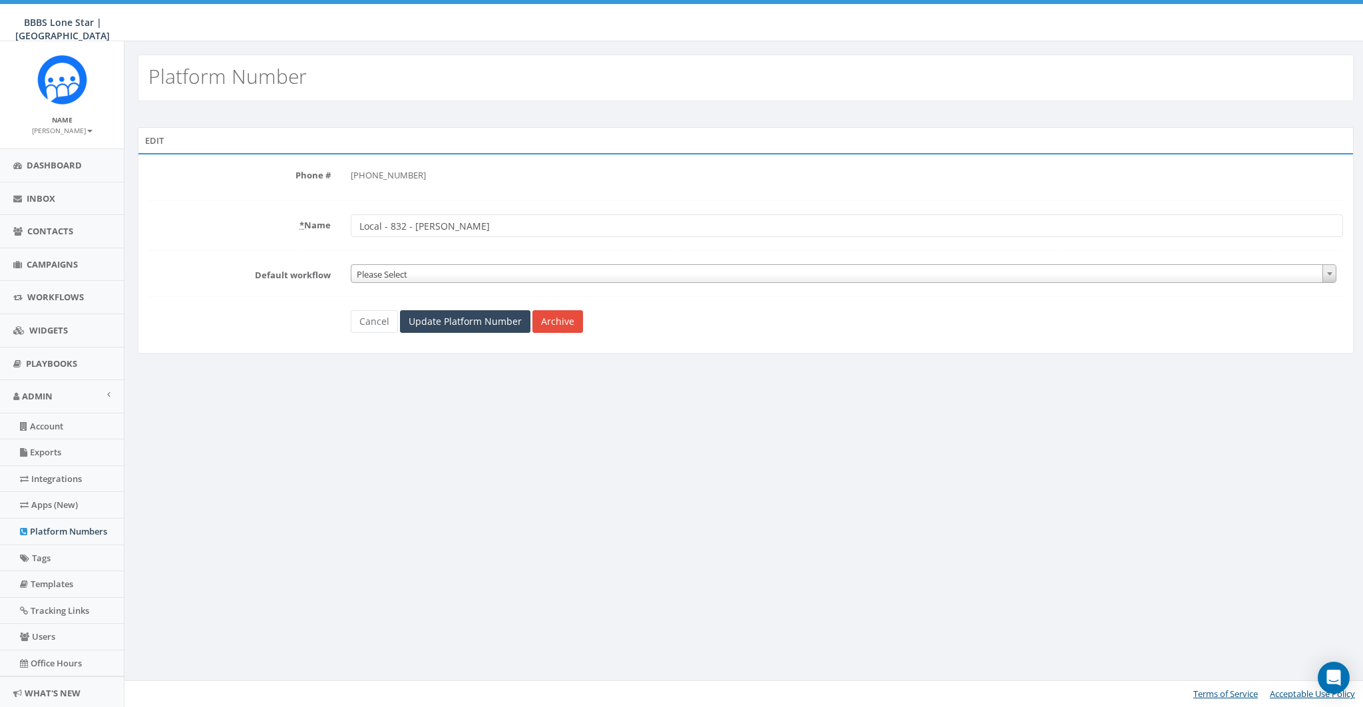
click at [380, 174] on div "[PHONE_NUMBER]" at bounding box center [847, 175] width 992 height 23
drag, startPoint x: 365, startPoint y: 173, endPoint x: 447, endPoint y: 172, distance: 82.5
click at [447, 172] on div "[PHONE_NUMBER]" at bounding box center [847, 175] width 992 height 23
copy div "[PHONE_NUMBER]"
drag, startPoint x: 386, startPoint y: 224, endPoint x: 319, endPoint y: 224, distance: 66.5
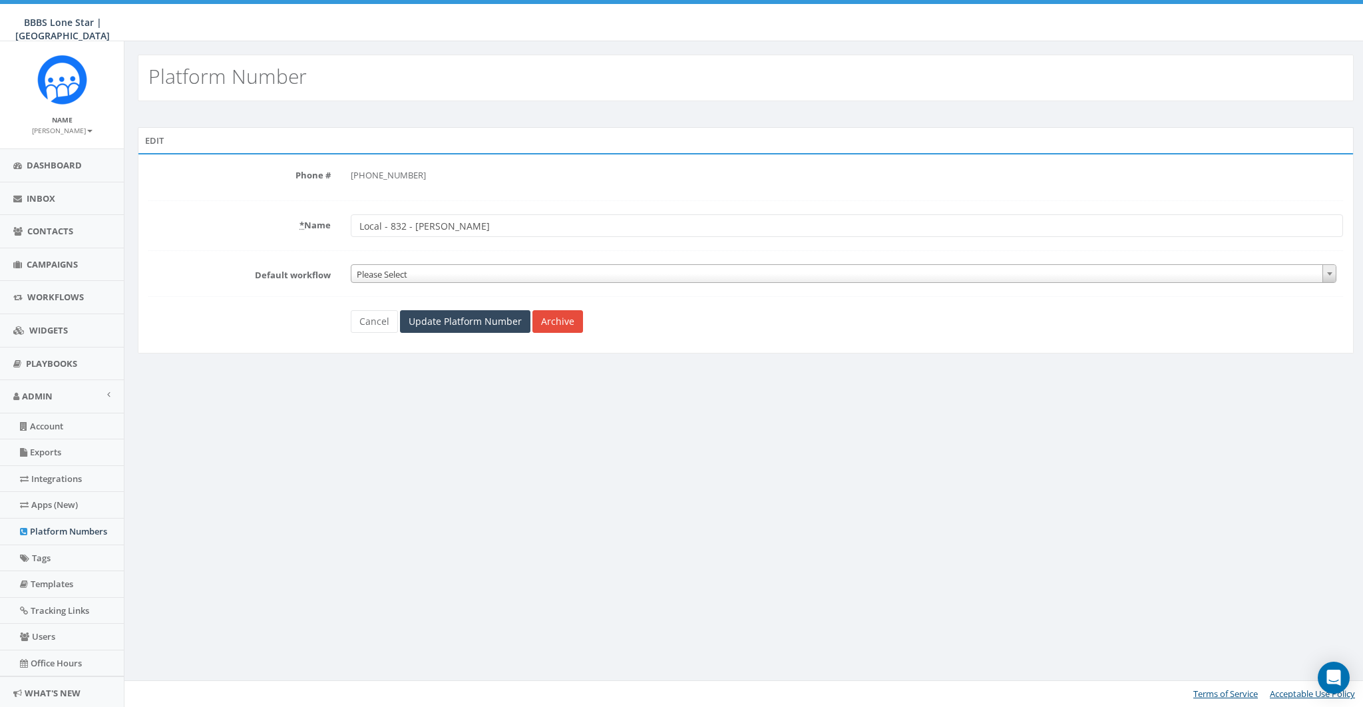
click at [319, 224] on div "* Name Local - 832 - [PERSON_NAME]" at bounding box center [745, 225] width 1214 height 23
paste input "[PHONE_NUMBER]"
type input "[PHONE_NUMBER] - [PERSON_NAME]"
click at [460, 321] on input "Update Platform Number" at bounding box center [465, 321] width 130 height 23
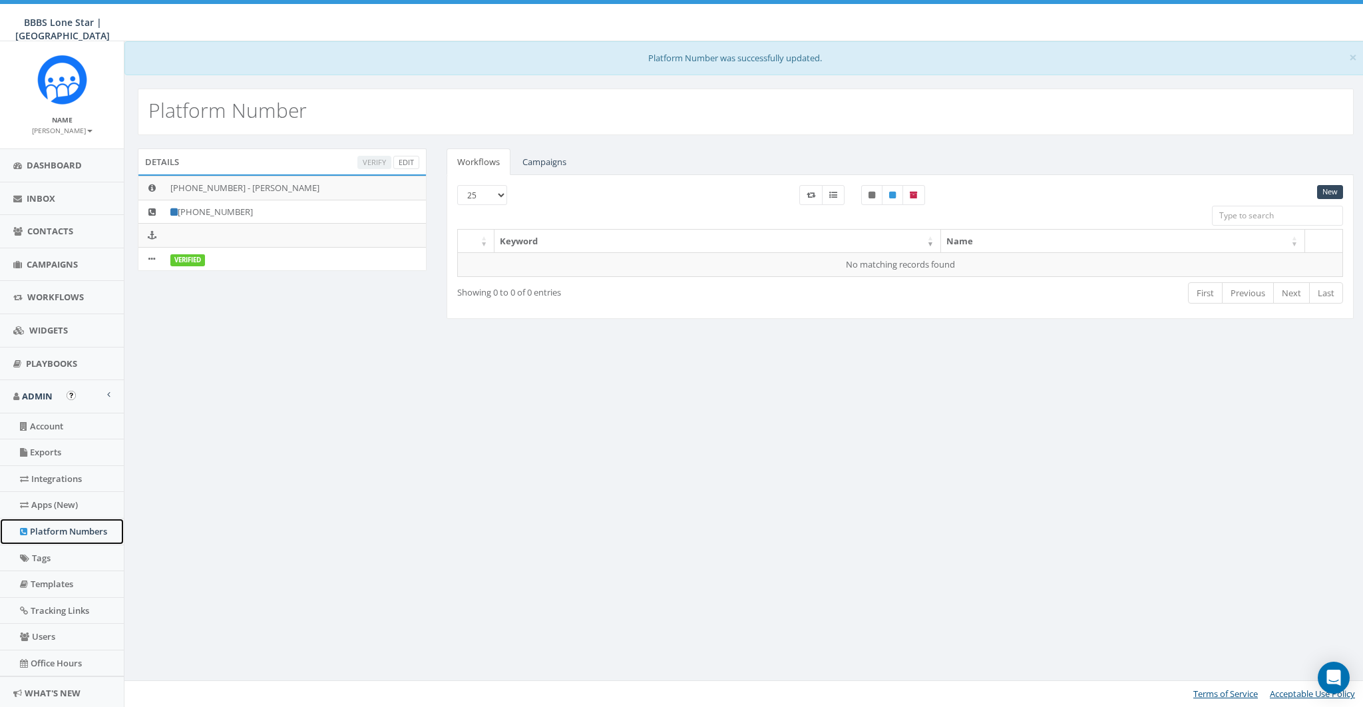
click at [67, 530] on link "Platform Numbers" at bounding box center [62, 531] width 124 height 26
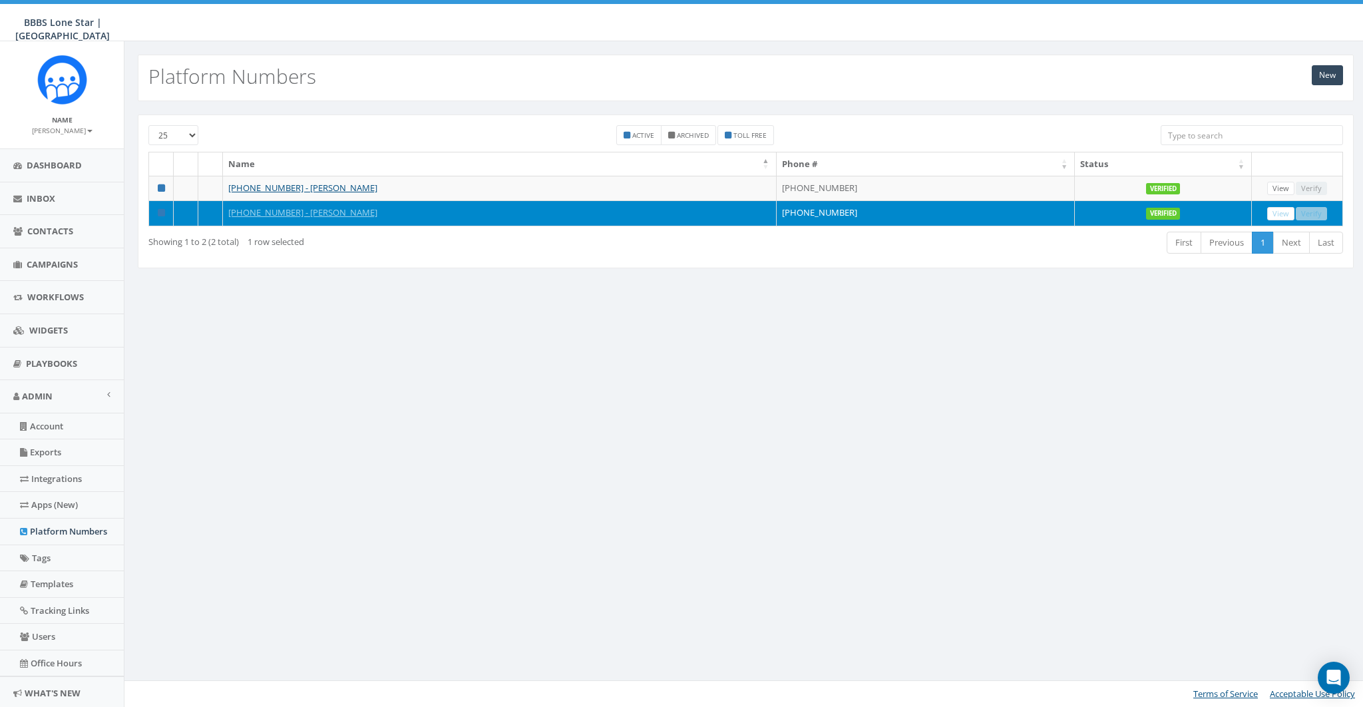
click at [406, 436] on div "New Platform Numbers 25 50 100 Active Archived Toll Free Name Phone # Status 71…" at bounding box center [745, 373] width 1243 height 665
click at [1279, 212] on link "View" at bounding box center [1280, 214] width 27 height 14
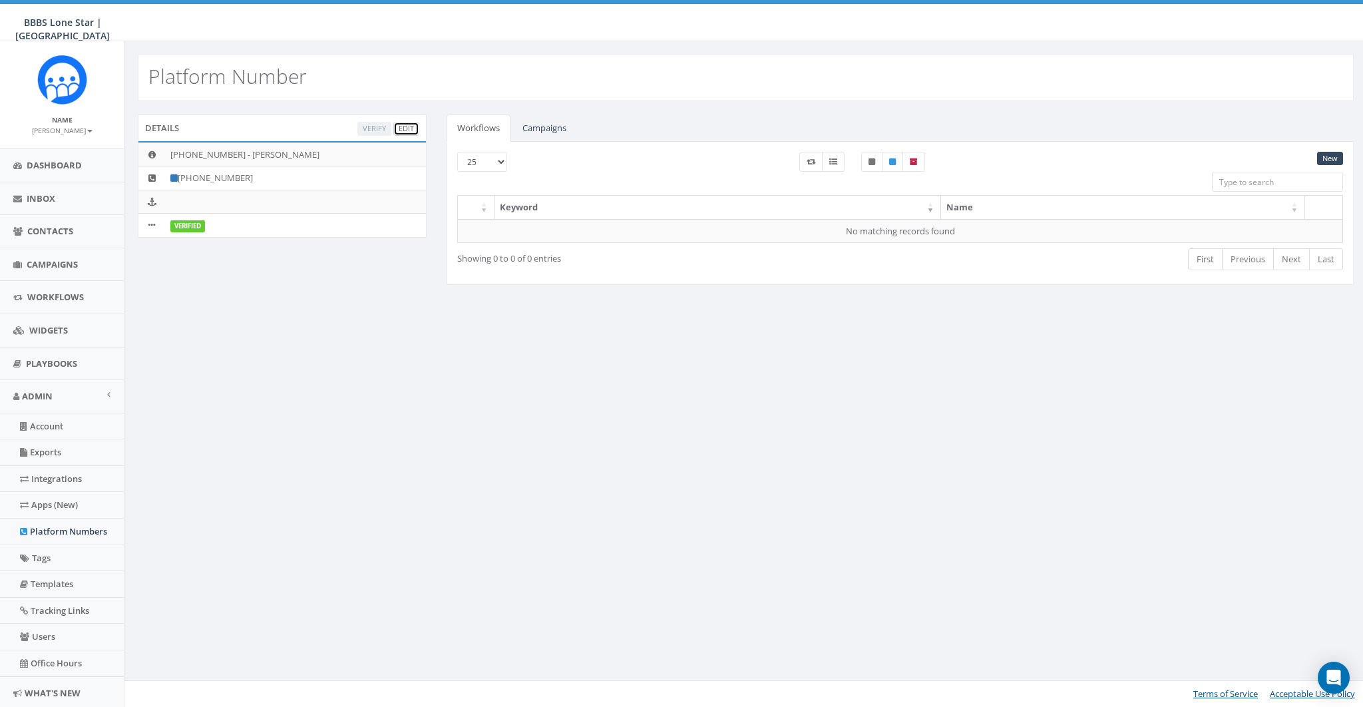
click at [410, 128] on link "Edit" at bounding box center [406, 129] width 26 height 14
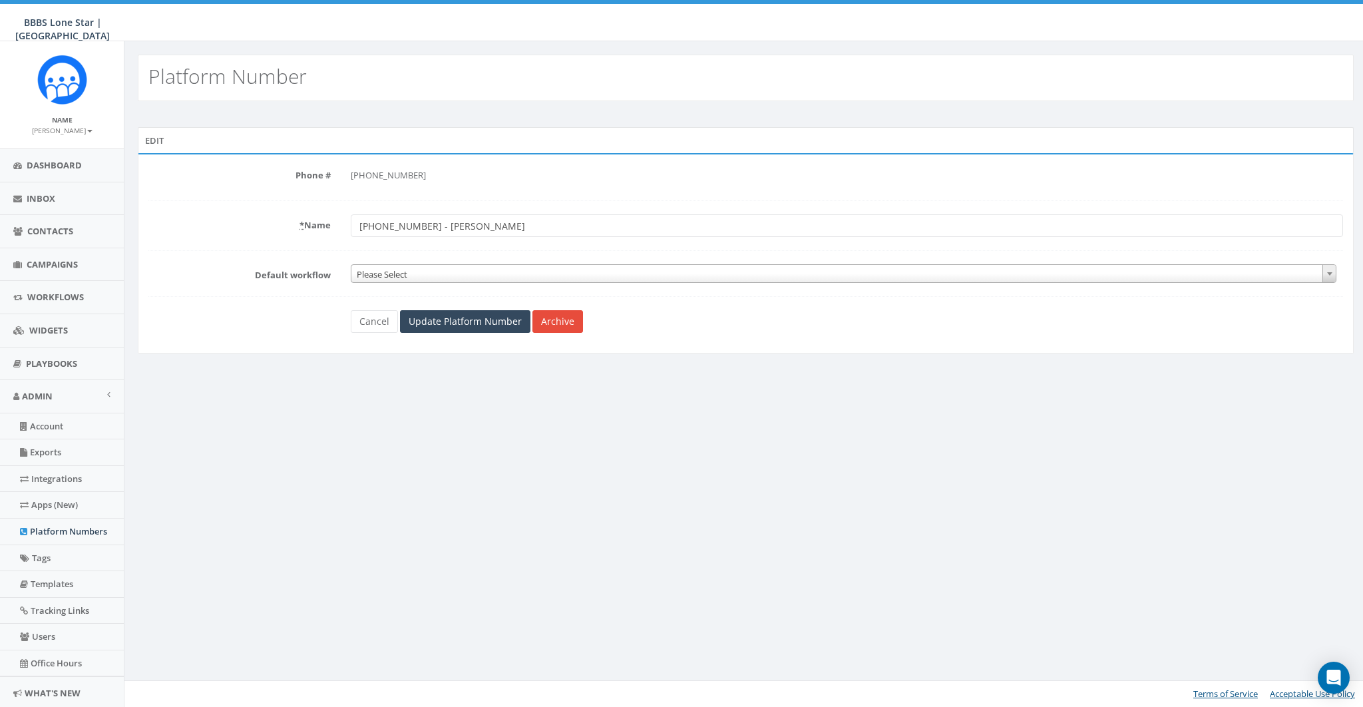
click at [452, 222] on input "[PHONE_NUMBER] - [PERSON_NAME]" at bounding box center [847, 225] width 992 height 23
type input "[PHONE_NUMBER] - [PERSON_NAME]"
click at [454, 323] on input "Update Platform Number" at bounding box center [465, 321] width 130 height 23
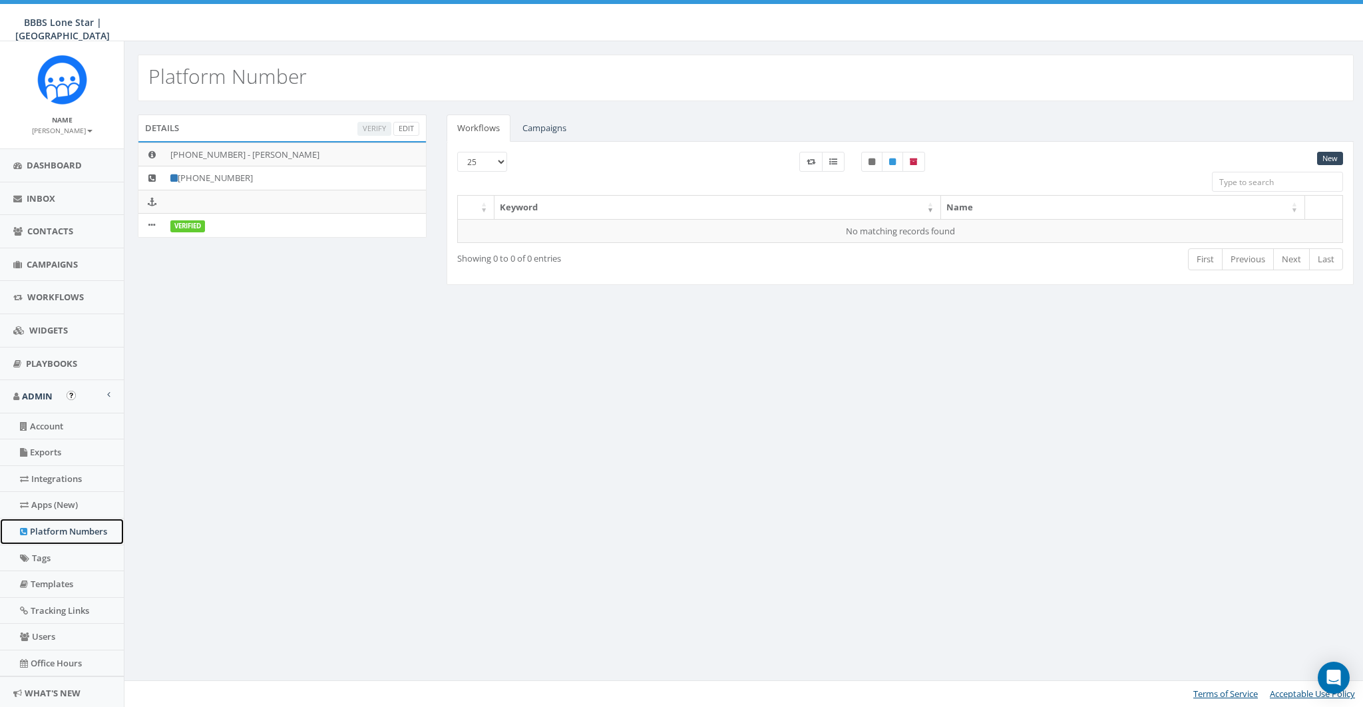
click at [71, 523] on link "Platform Numbers" at bounding box center [62, 531] width 124 height 26
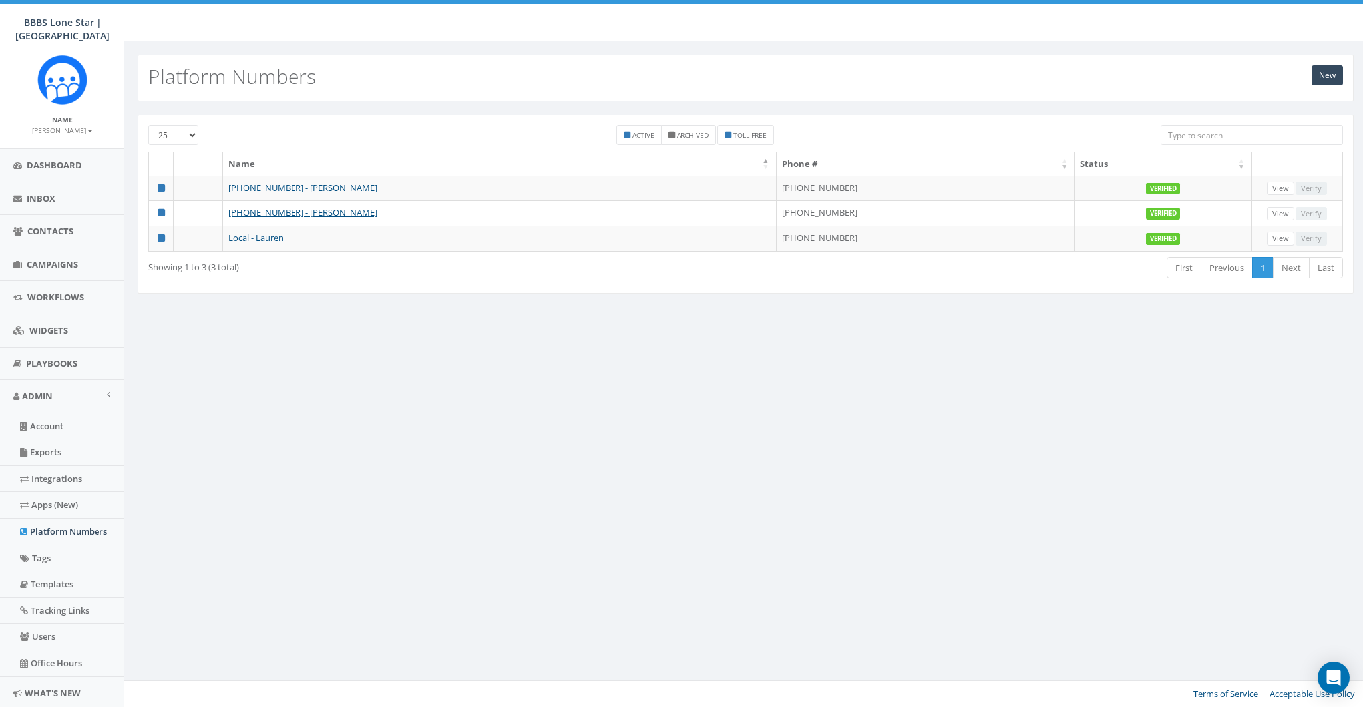
click at [1033, 397] on div "New Platform Numbers 25 50 100 Active Archived Toll Free Name Phone # Status [P…" at bounding box center [745, 373] width 1243 height 665
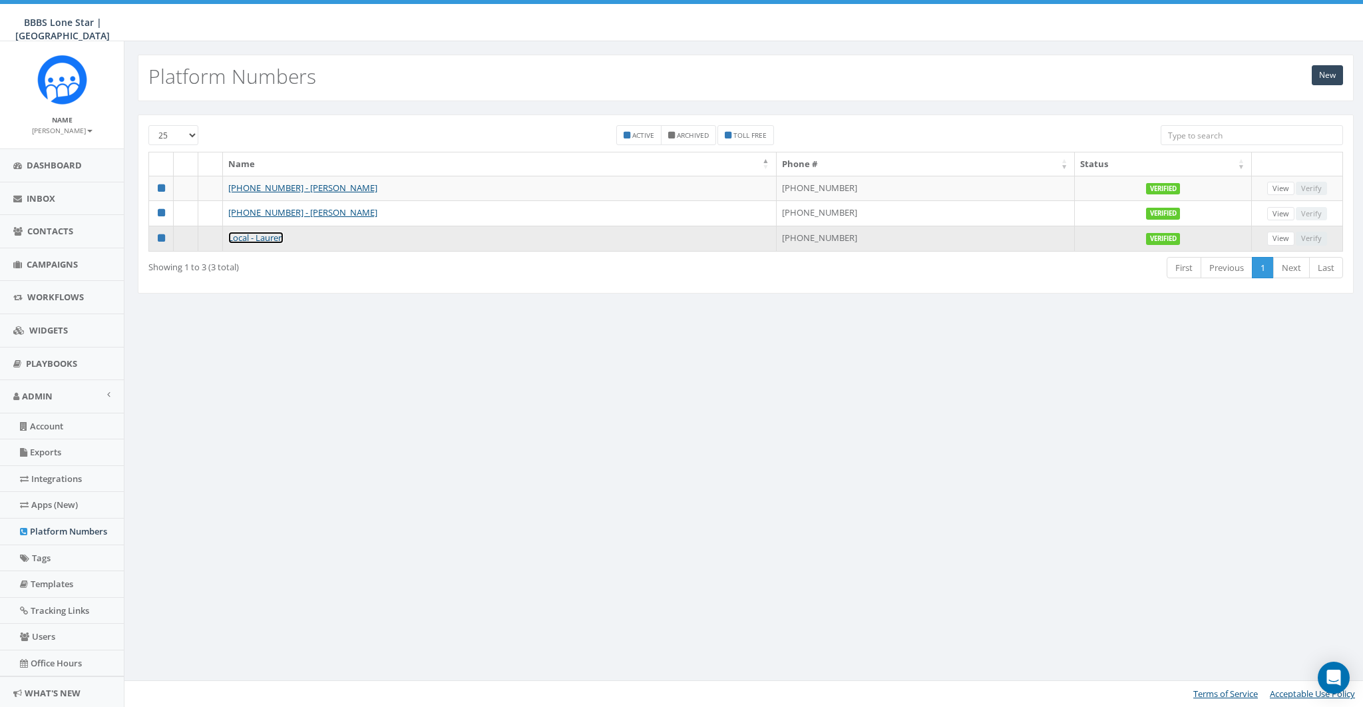
click at [257, 234] on link "Local - Lauren" at bounding box center [255, 238] width 55 height 12
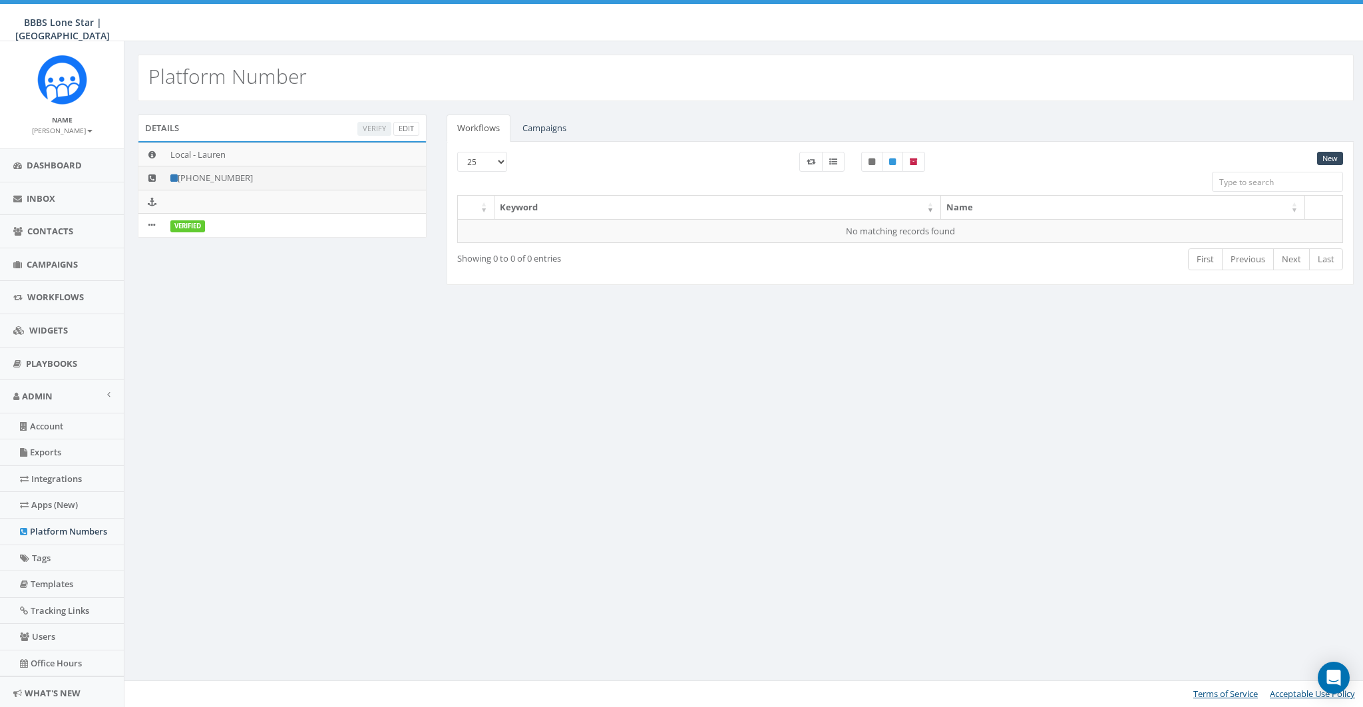
drag, startPoint x: 192, startPoint y: 176, endPoint x: 313, endPoint y: 174, distance: 120.4
click at [313, 174] on td "[PHONE_NUMBER]" at bounding box center [295, 178] width 261 height 24
copy td "[PHONE_NUMBER]"
click at [409, 122] on link "Edit" at bounding box center [406, 129] width 26 height 14
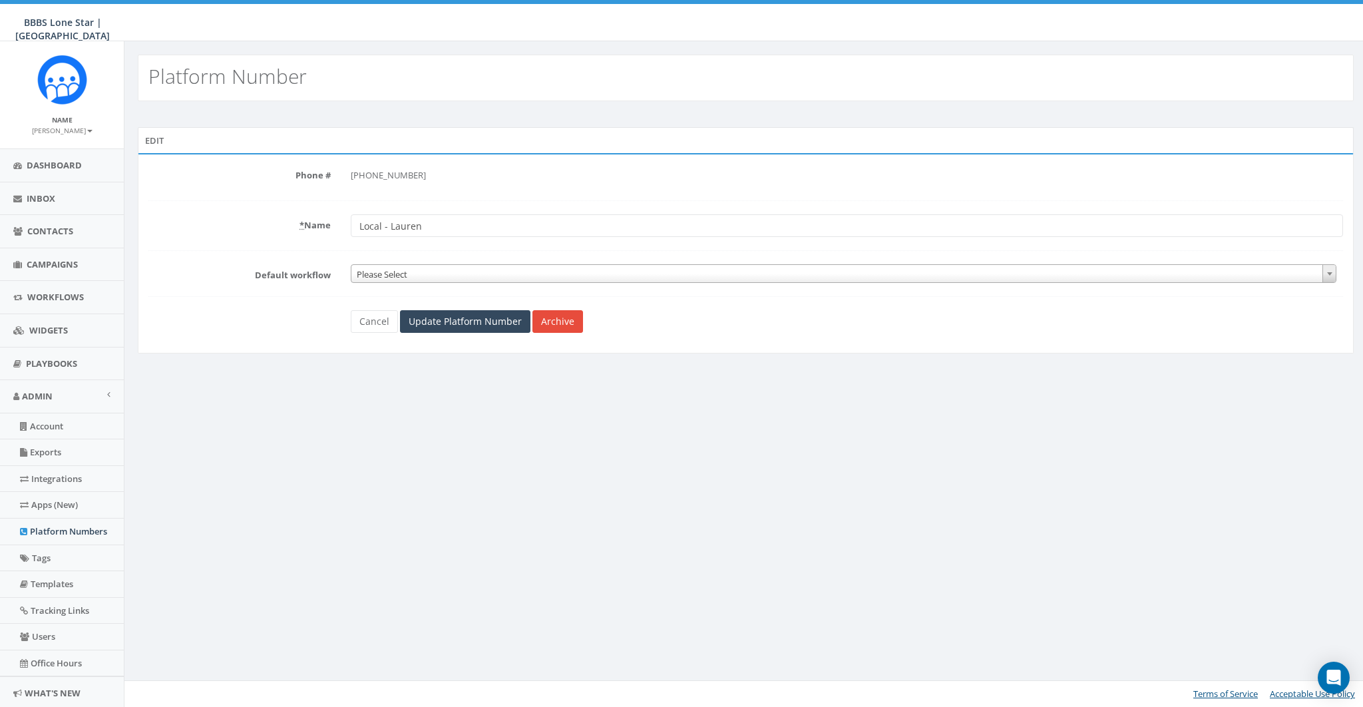
click at [371, 226] on input "Local - Lauren" at bounding box center [847, 225] width 992 height 23
type input "832-536-6633 - Lauren"
click at [451, 325] on input "Update Platform Number" at bounding box center [465, 321] width 130 height 23
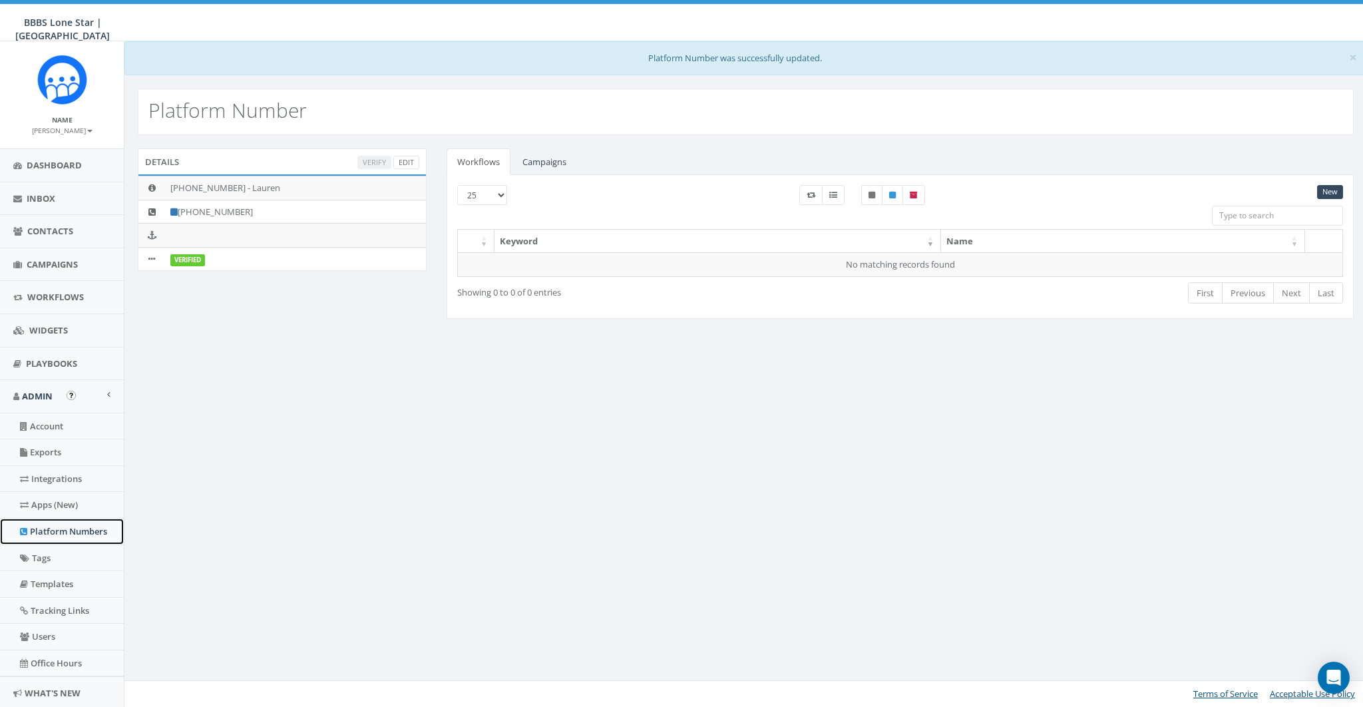
click at [49, 530] on link "Platform Numbers" at bounding box center [62, 531] width 124 height 26
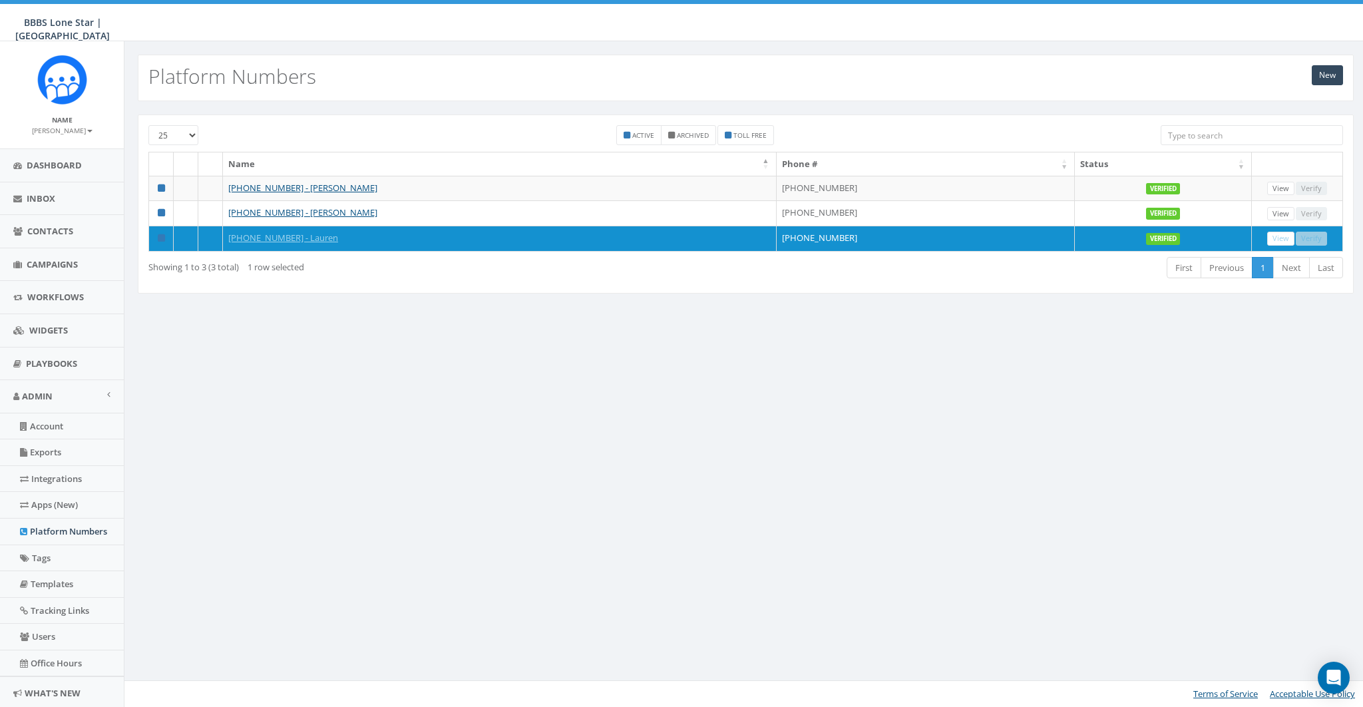
click at [628, 448] on div "New Platform Numbers 25 50 100 Active Archived Toll Free Name Phone # Status [P…" at bounding box center [745, 373] width 1243 height 665
click at [1199, 131] on input "search" at bounding box center [1251, 135] width 182 height 20
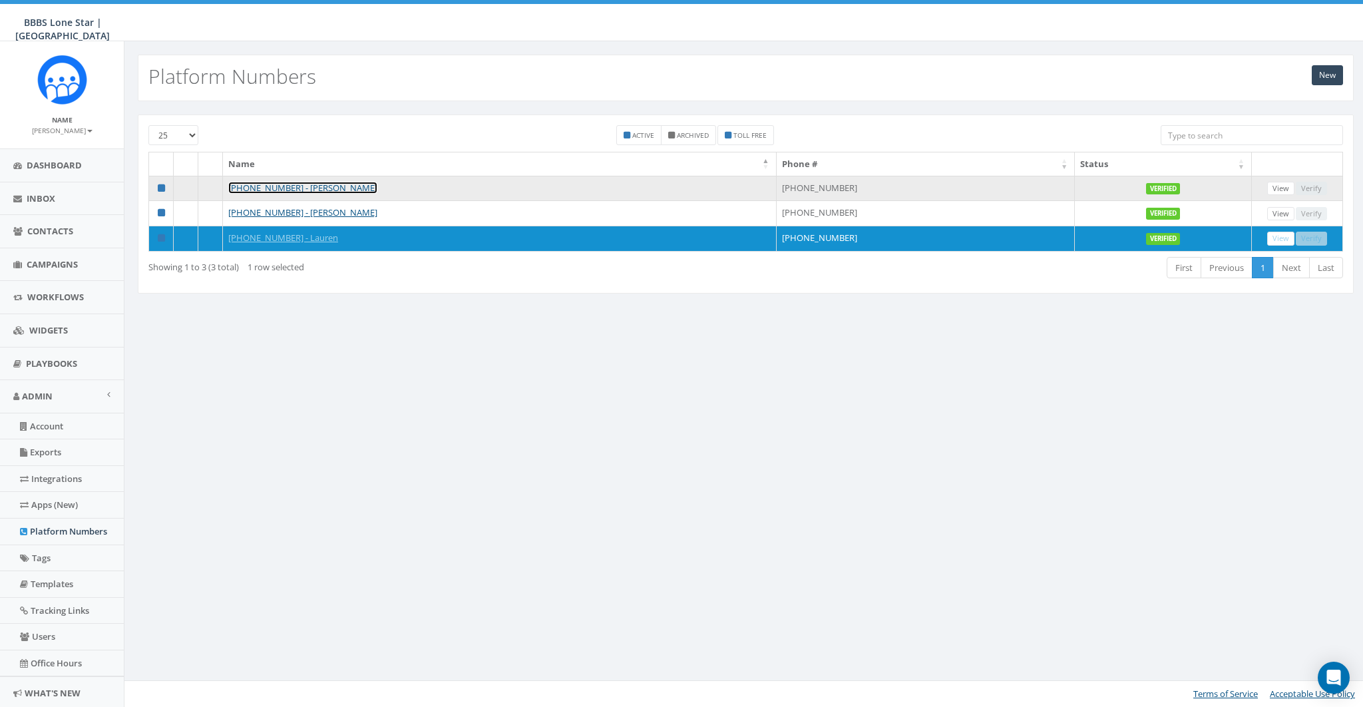
click at [295, 186] on link "[PHONE_NUMBER] - [PERSON_NAME]" at bounding box center [302, 188] width 149 height 12
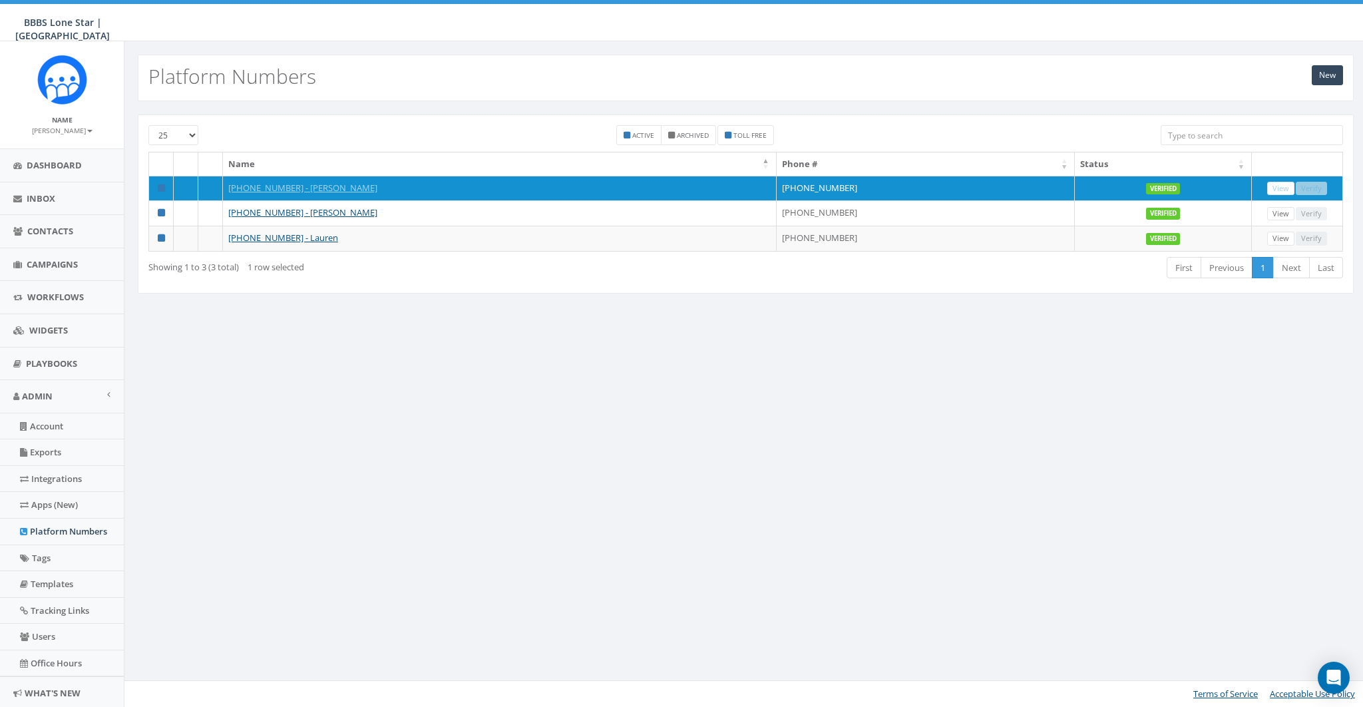
click at [500, 392] on div "New Platform Numbers 25 50 100 Active Archived Toll Free Name Phone # Status [P…" at bounding box center [745, 373] width 1243 height 665
click at [653, 134] on small "Active" at bounding box center [643, 134] width 22 height 9
checkbox input "true"
click at [683, 133] on small "Archived" at bounding box center [693, 134] width 32 height 9
drag, startPoint x: 682, startPoint y: 134, endPoint x: 663, endPoint y: 135, distance: 18.7
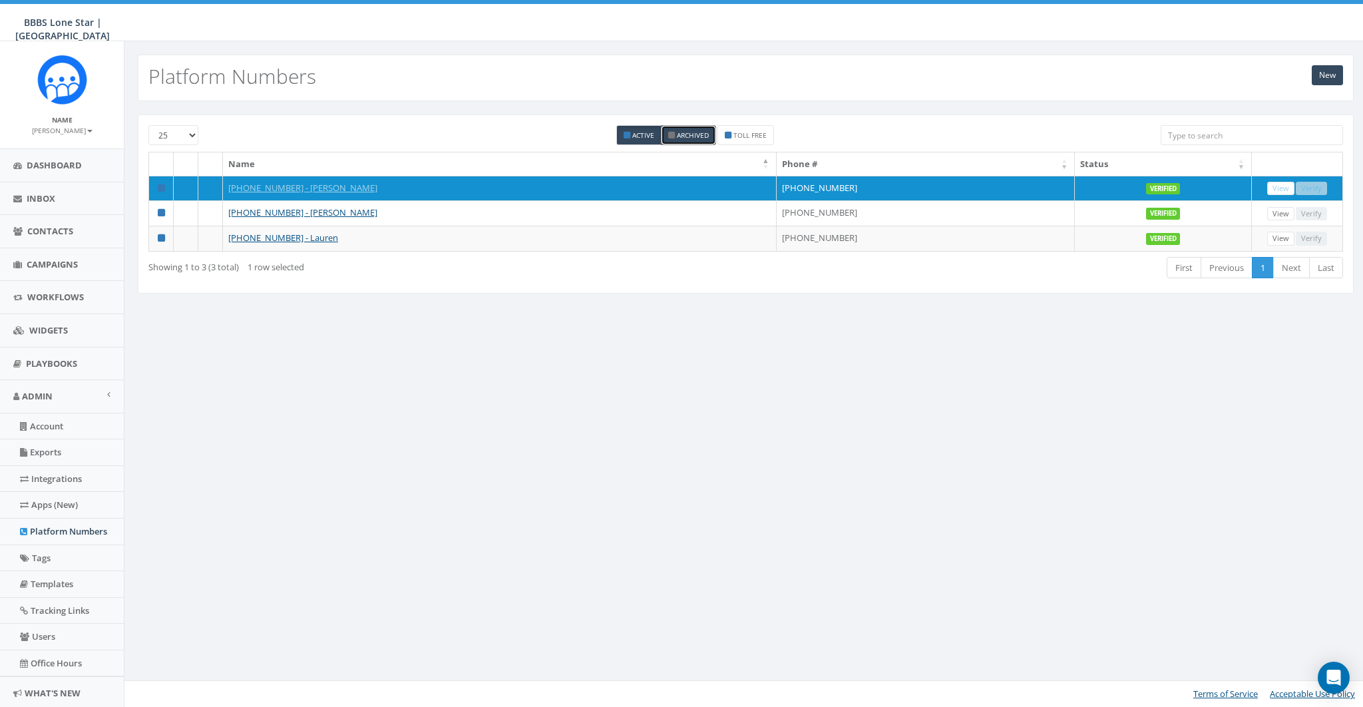
click at [681, 134] on small "Archived" at bounding box center [693, 134] width 32 height 9
checkbox input "false"
click at [641, 135] on small "Active" at bounding box center [643, 134] width 22 height 9
checkbox input "false"
click at [1192, 139] on input "search" at bounding box center [1251, 135] width 182 height 20
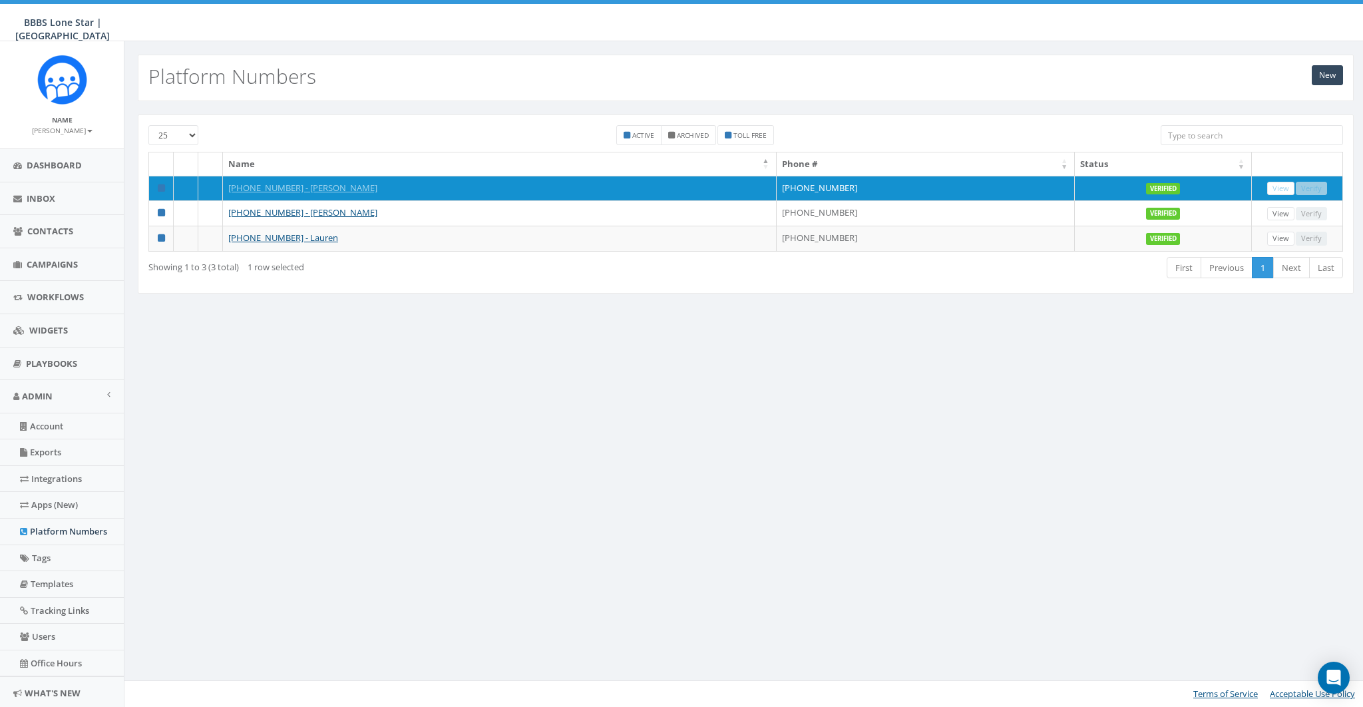
drag, startPoint x: 525, startPoint y: 364, endPoint x: 955, endPoint y: 266, distance: 441.4
click at [527, 365] on div "New Platform Numbers 25 50 100 Active Archived Toll Free Name Phone # Status [P…" at bounding box center [745, 373] width 1243 height 665
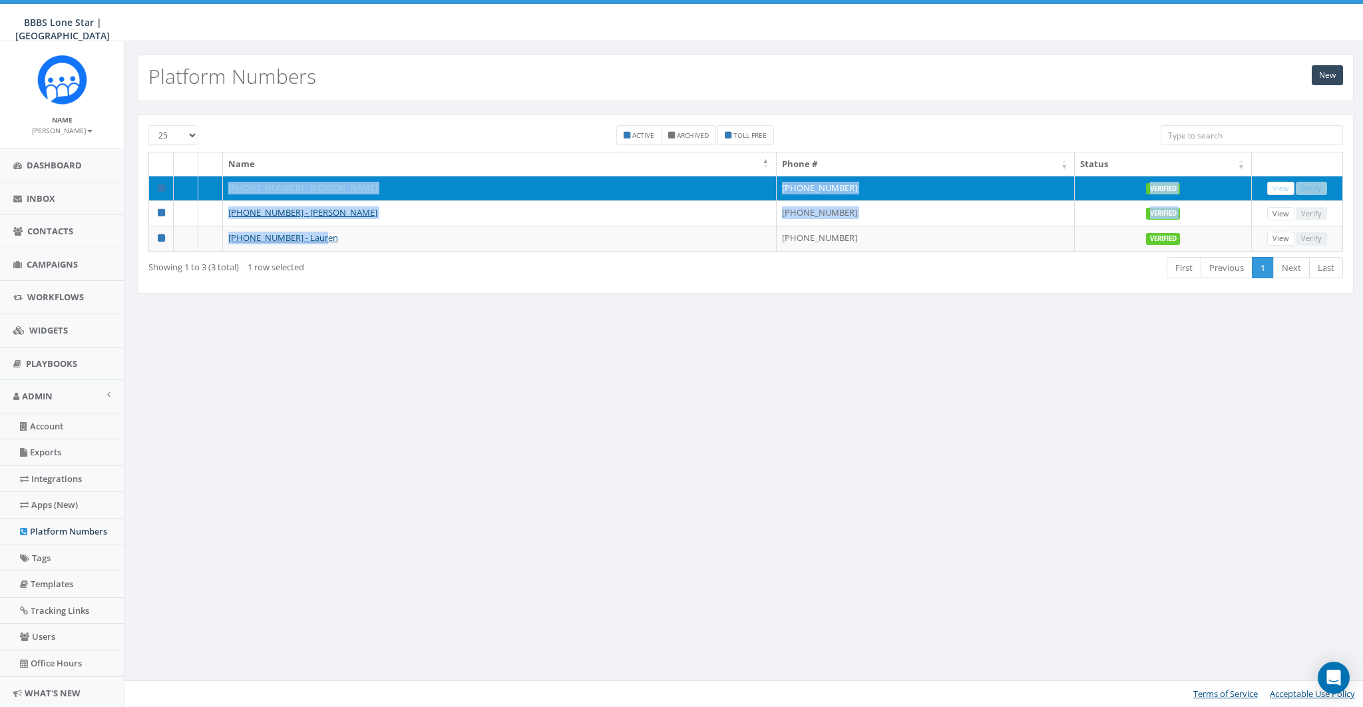
drag, startPoint x: 312, startPoint y: 227, endPoint x: 225, endPoint y: 184, distance: 97.3
click at [225, 184] on tbody "[PHONE_NUMBER] - [PERSON_NAME] [PHONE_NUMBER] Verified View Verify [PHONE_NUMBE…" at bounding box center [746, 213] width 1194 height 75
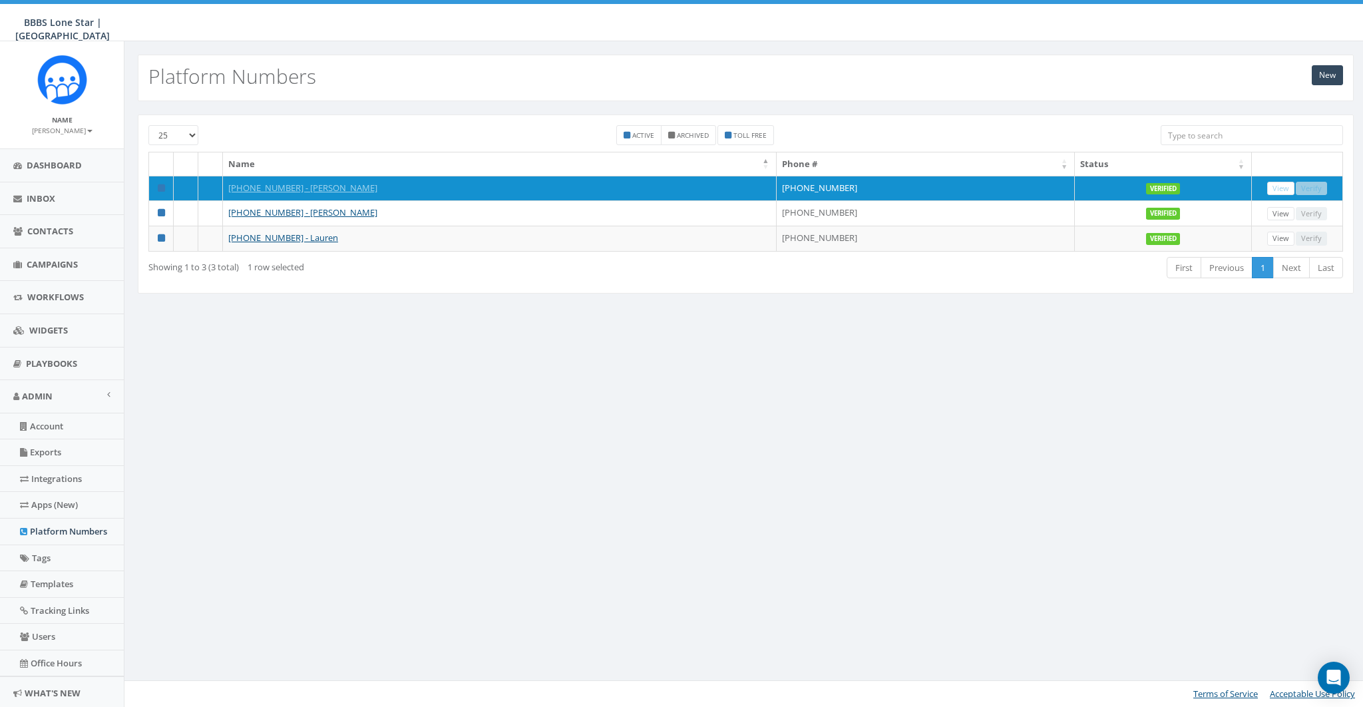
click at [820, 255] on div "First Previous 1 Next Last" at bounding box center [998, 268] width 689 height 27
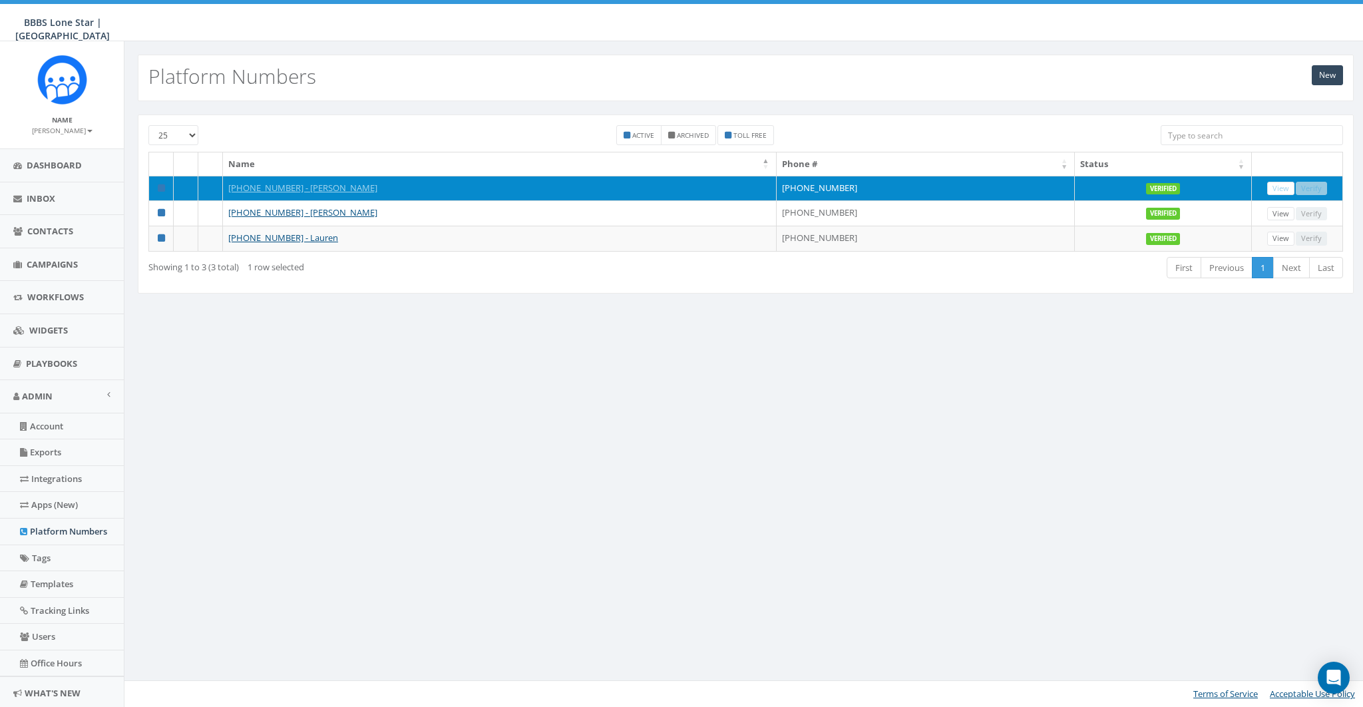
drag, startPoint x: 760, startPoint y: 236, endPoint x: 222, endPoint y: 176, distance: 541.5
click at [222, 176] on tbody "[PHONE_NUMBER] - [PERSON_NAME] [PHONE_NUMBER] Verified View Verify [PHONE_NUMBE…" at bounding box center [746, 213] width 1194 height 75
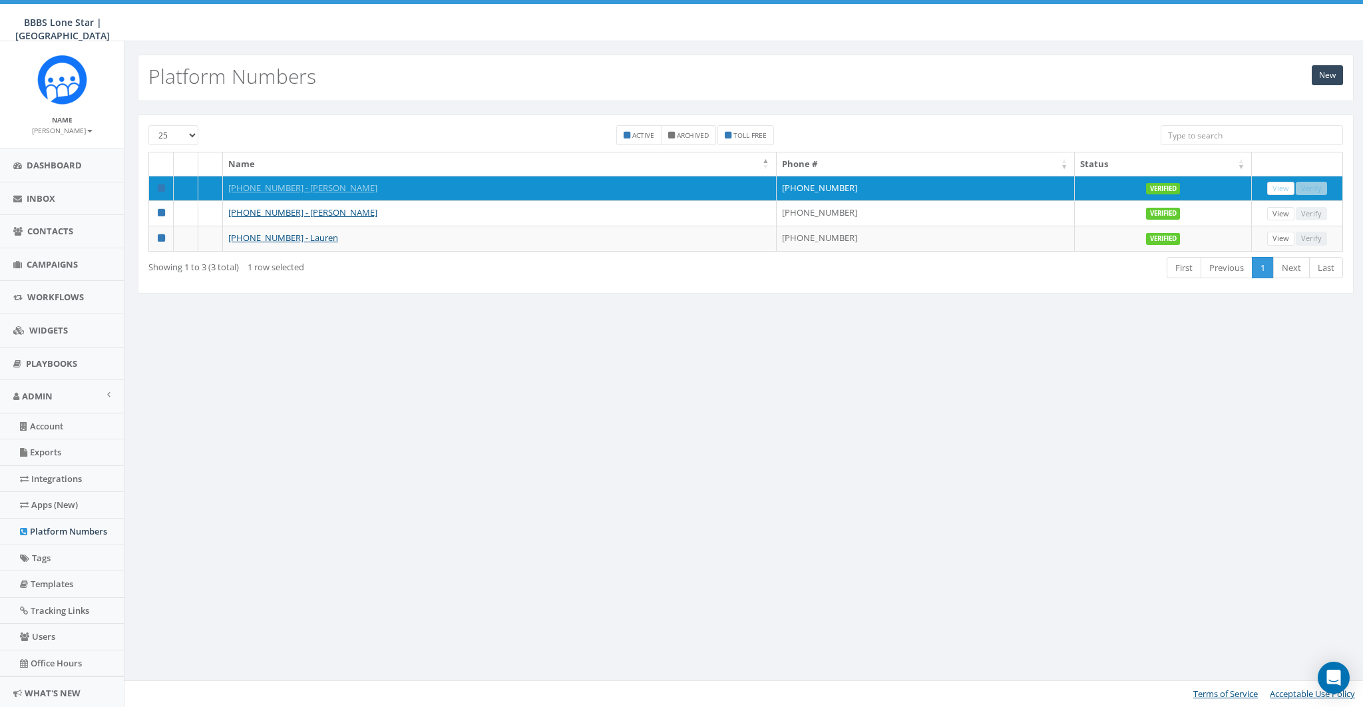
copy tbody "[PHONE_NUMBER] - [PERSON_NAME] [PHONE_NUMBER] Verified View Verify [PHONE_NUMBE…"
click at [380, 359] on div "New Platform Numbers 25 50 100 Active Archived Toll Free Name Phone # Status [P…" at bounding box center [745, 373] width 1243 height 665
click at [514, 444] on div "New Platform Numbers 25 50 100 Active Archived Toll Free Name Phone # Status [P…" at bounding box center [745, 373] width 1243 height 665
